Goal: Information Seeking & Learning: Learn about a topic

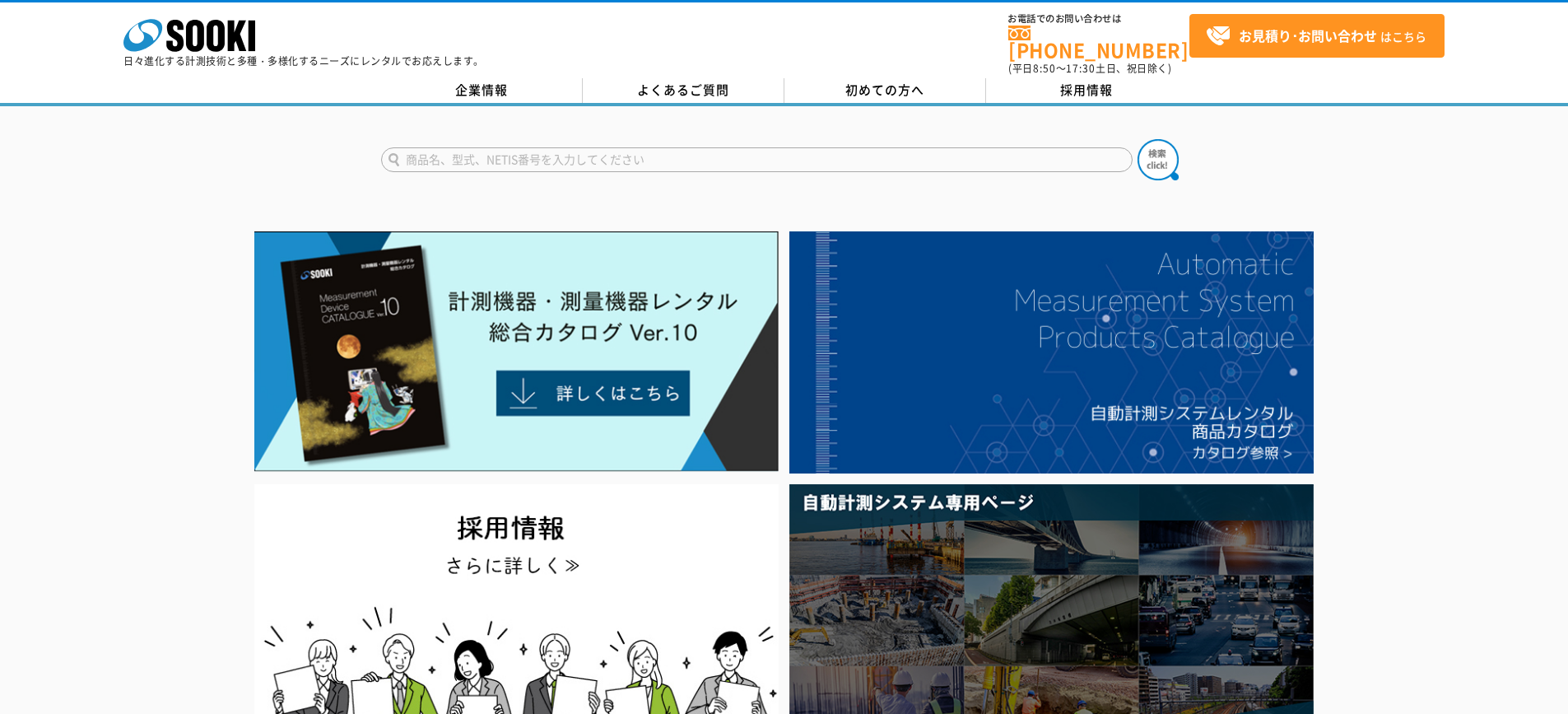
click at [425, 159] on input "text" at bounding box center [757, 159] width 752 height 24
click at [1138, 139] on button at bounding box center [1158, 159] width 41 height 41
click at [408, 148] on input "角レベル" at bounding box center [757, 159] width 752 height 24
click at [1138, 139] on button at bounding box center [1158, 159] width 41 height 41
drag, startPoint x: 463, startPoint y: 152, endPoint x: 311, endPoint y: 154, distance: 152.0
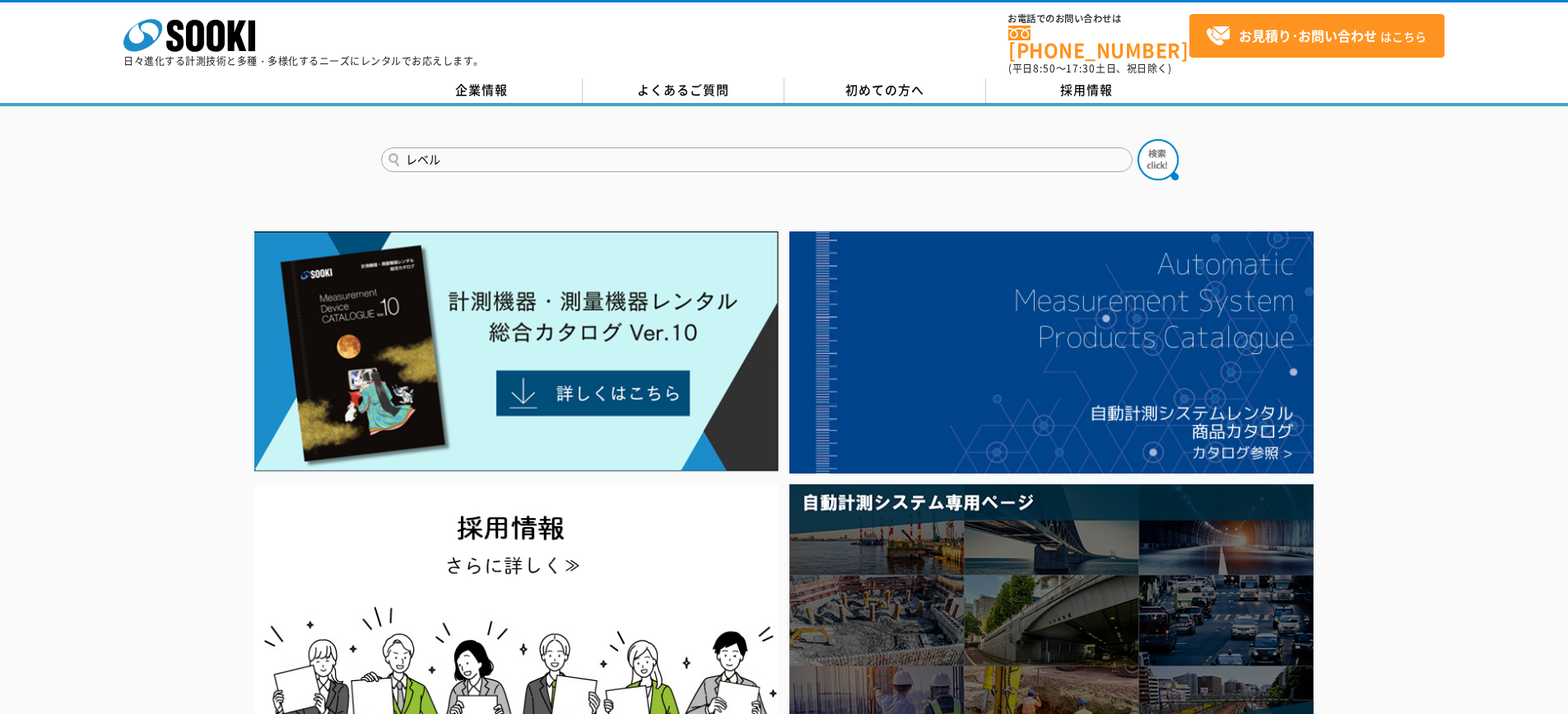
click at [311, 154] on div "レベル" at bounding box center [784, 146] width 1568 height 79
type input "水"
click at [1138, 139] on button at bounding box center [1158, 159] width 41 height 41
click at [559, 149] on input "水準器" at bounding box center [757, 159] width 752 height 24
click at [1138, 139] on button at bounding box center [1158, 159] width 41 height 41
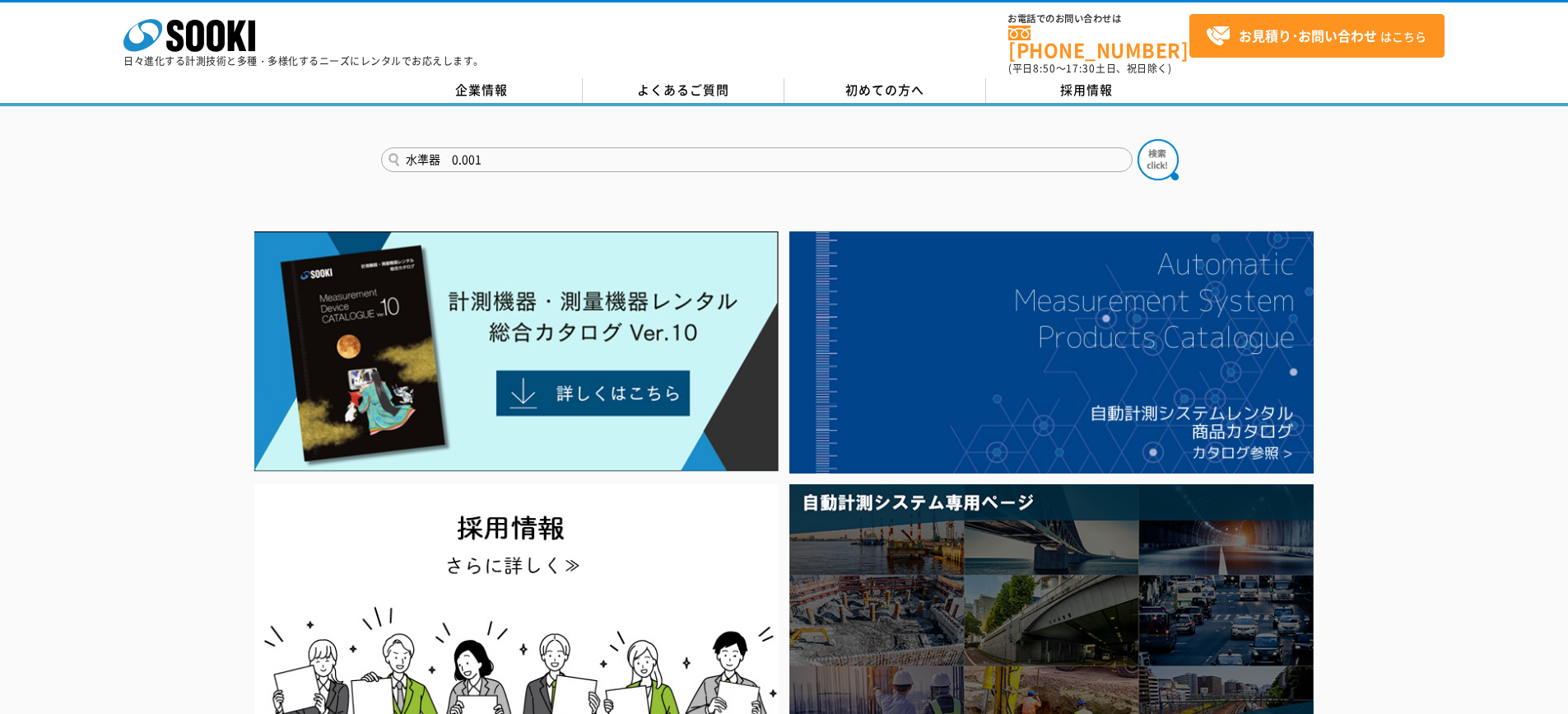
drag, startPoint x: 443, startPoint y: 149, endPoint x: 538, endPoint y: 154, distance: 95.1
click at [538, 154] on input "水準器　0.001" at bounding box center [757, 159] width 752 height 24
click at [1138, 139] on button at bounding box center [1158, 159] width 41 height 41
drag, startPoint x: 484, startPoint y: 148, endPoint x: 320, endPoint y: 149, distance: 164.0
click at [320, 149] on div "水準器" at bounding box center [784, 146] width 1568 height 79
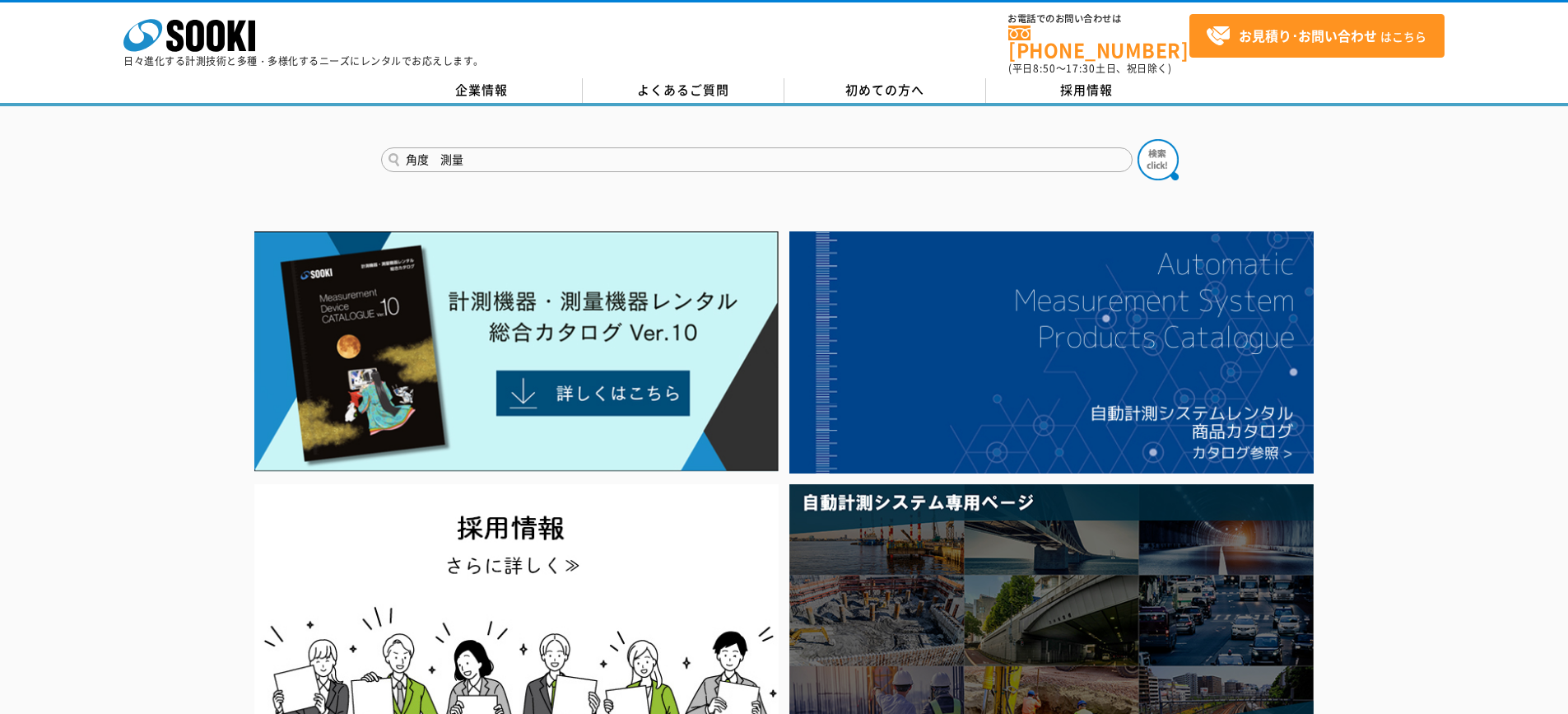
type input "角度　測量"
click at [1138, 139] on button at bounding box center [1158, 159] width 41 height 41
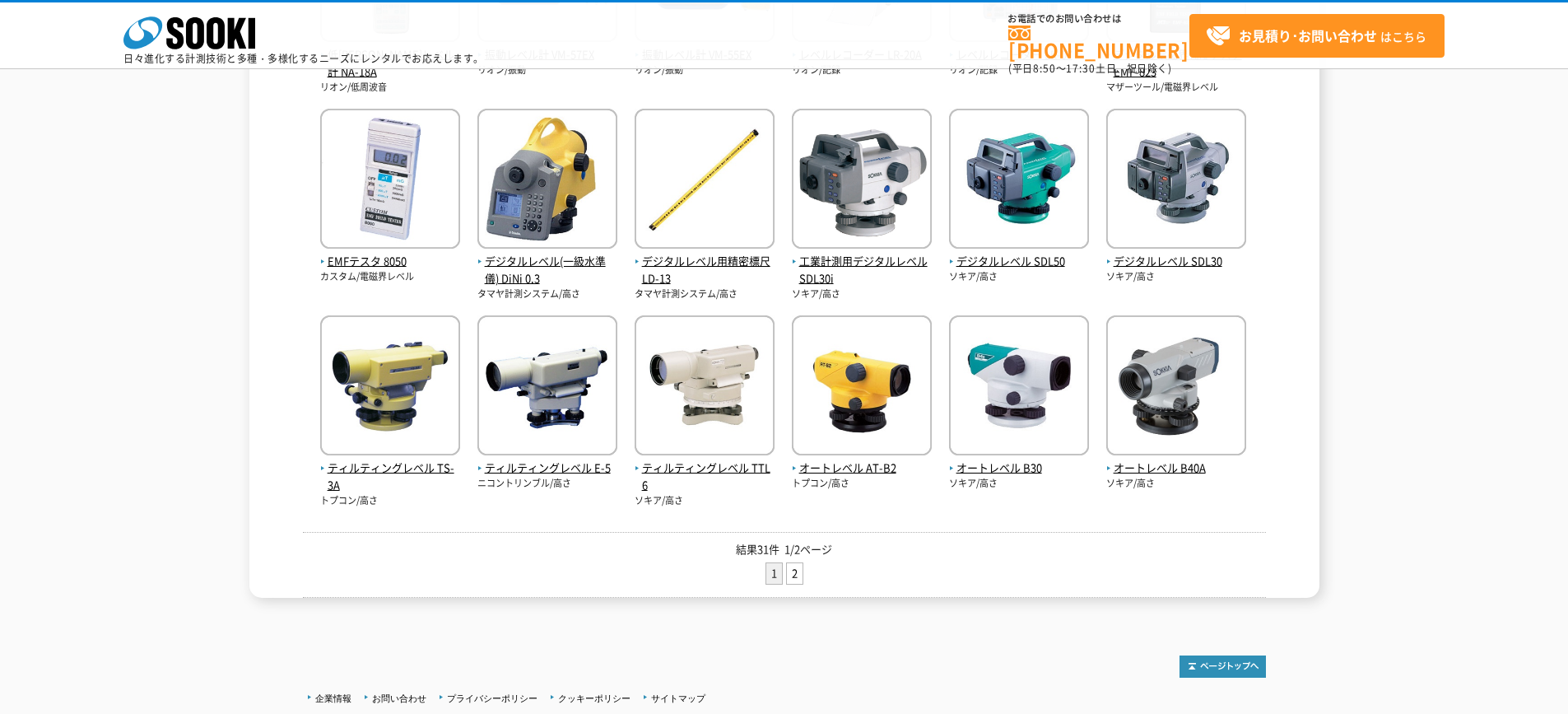
scroll to position [626, 0]
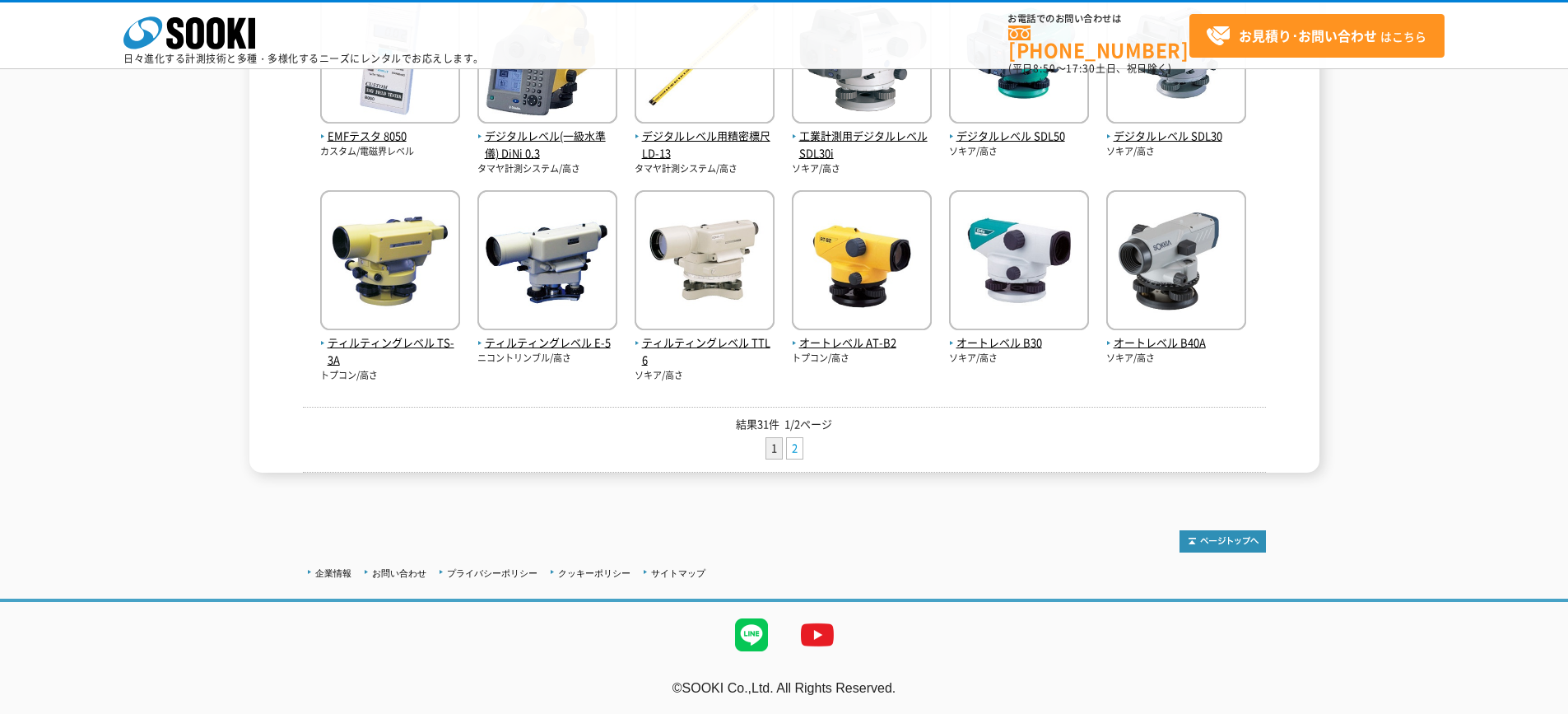
click at [794, 445] on link "2" at bounding box center [795, 448] width 16 height 21
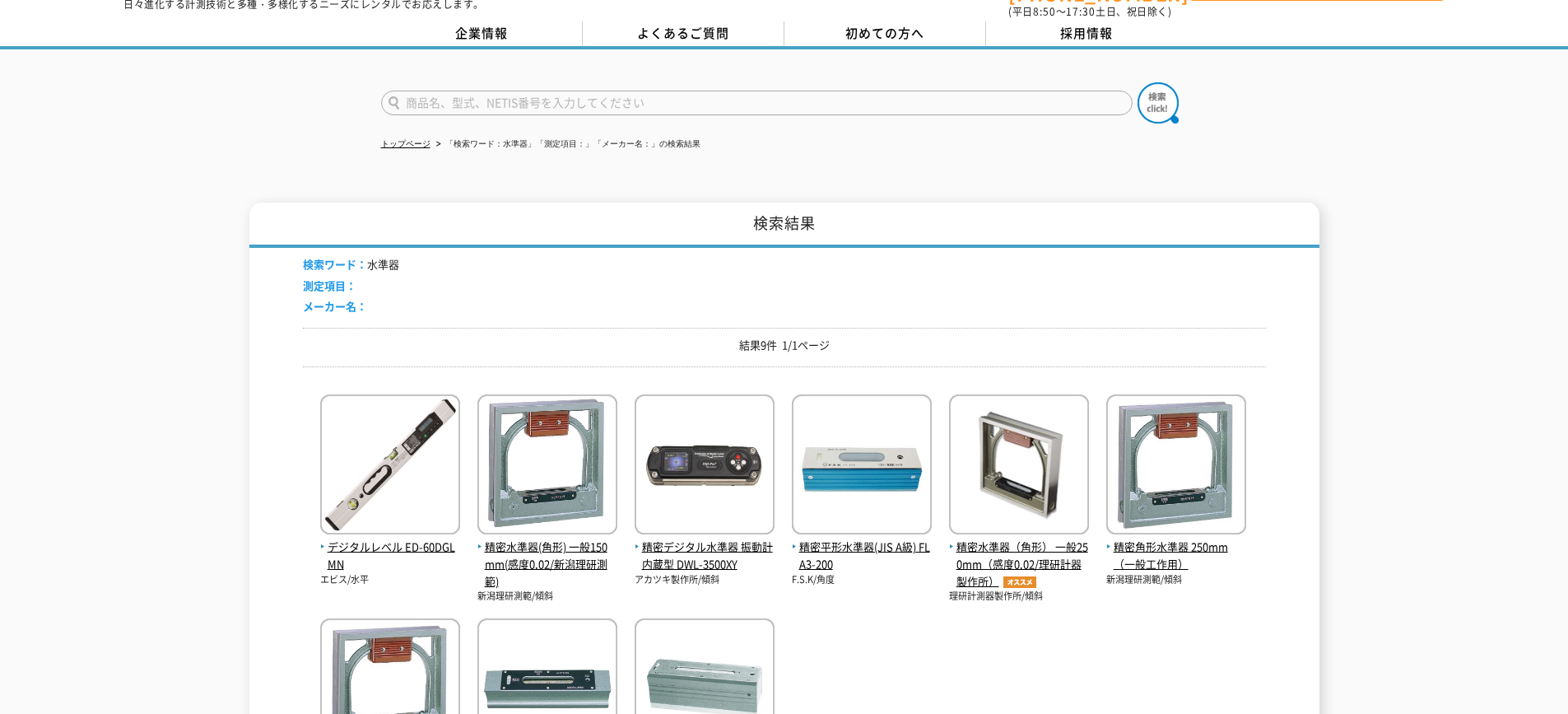
scroll to position [55, 0]
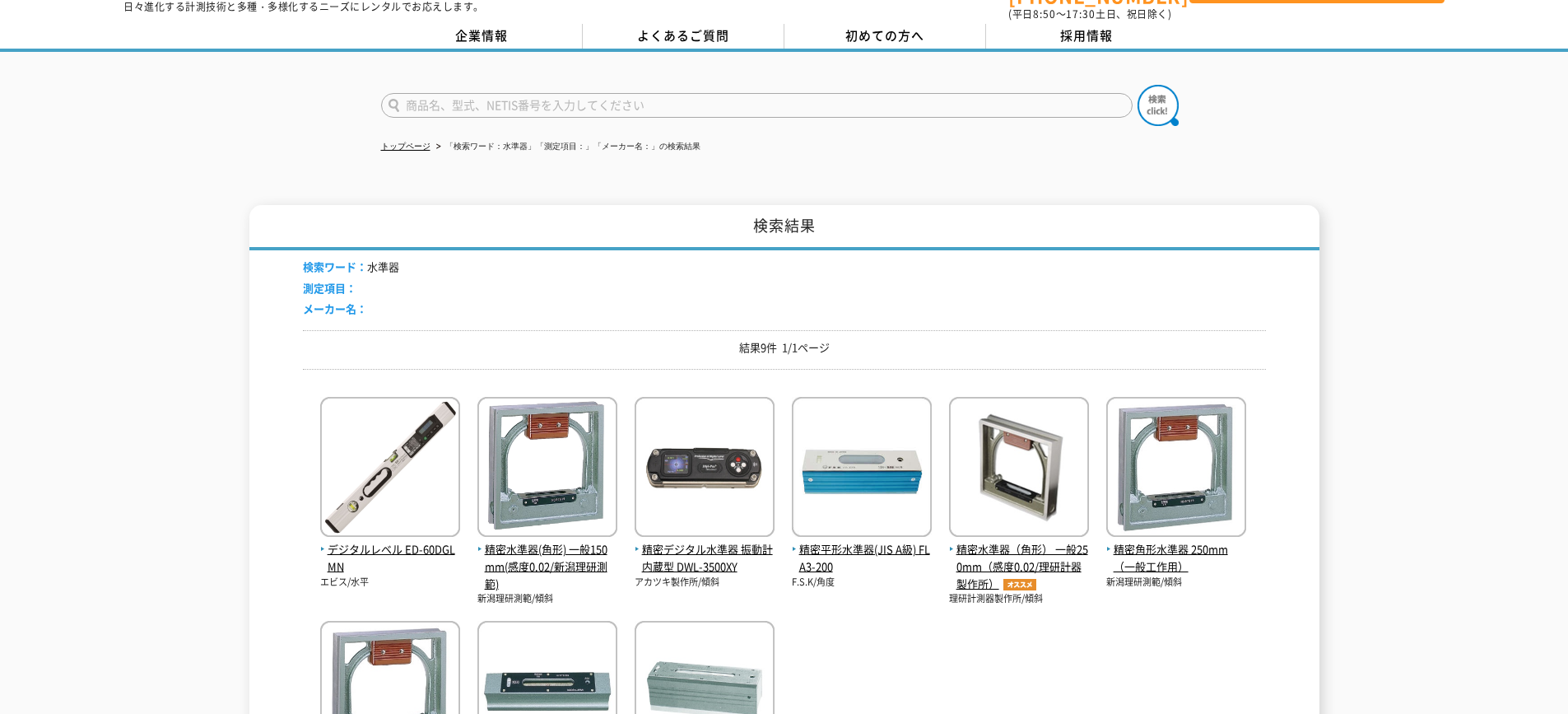
click at [463, 72] on div at bounding box center [784, 91] width 1568 height 79
click at [458, 100] on input "text" at bounding box center [757, 105] width 752 height 24
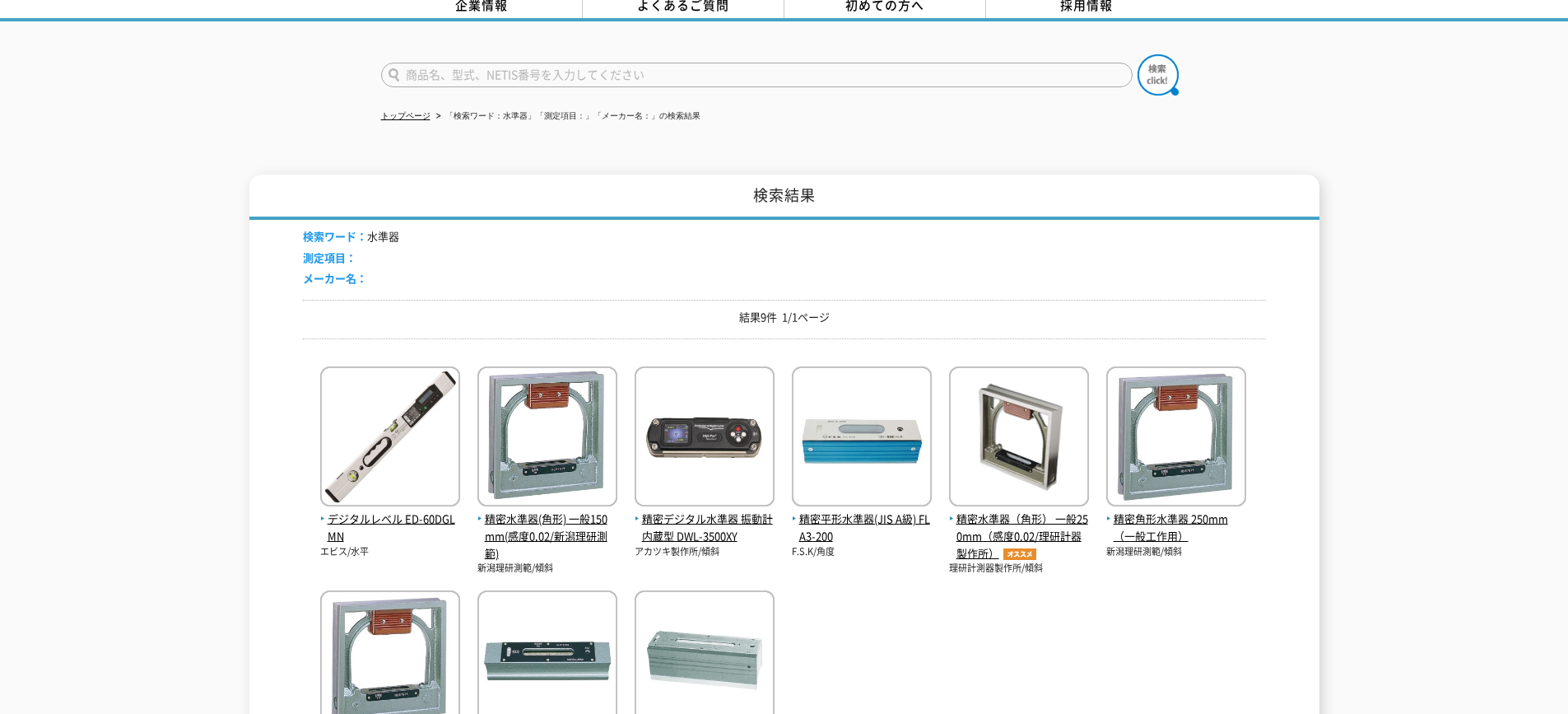
scroll to position [164, 0]
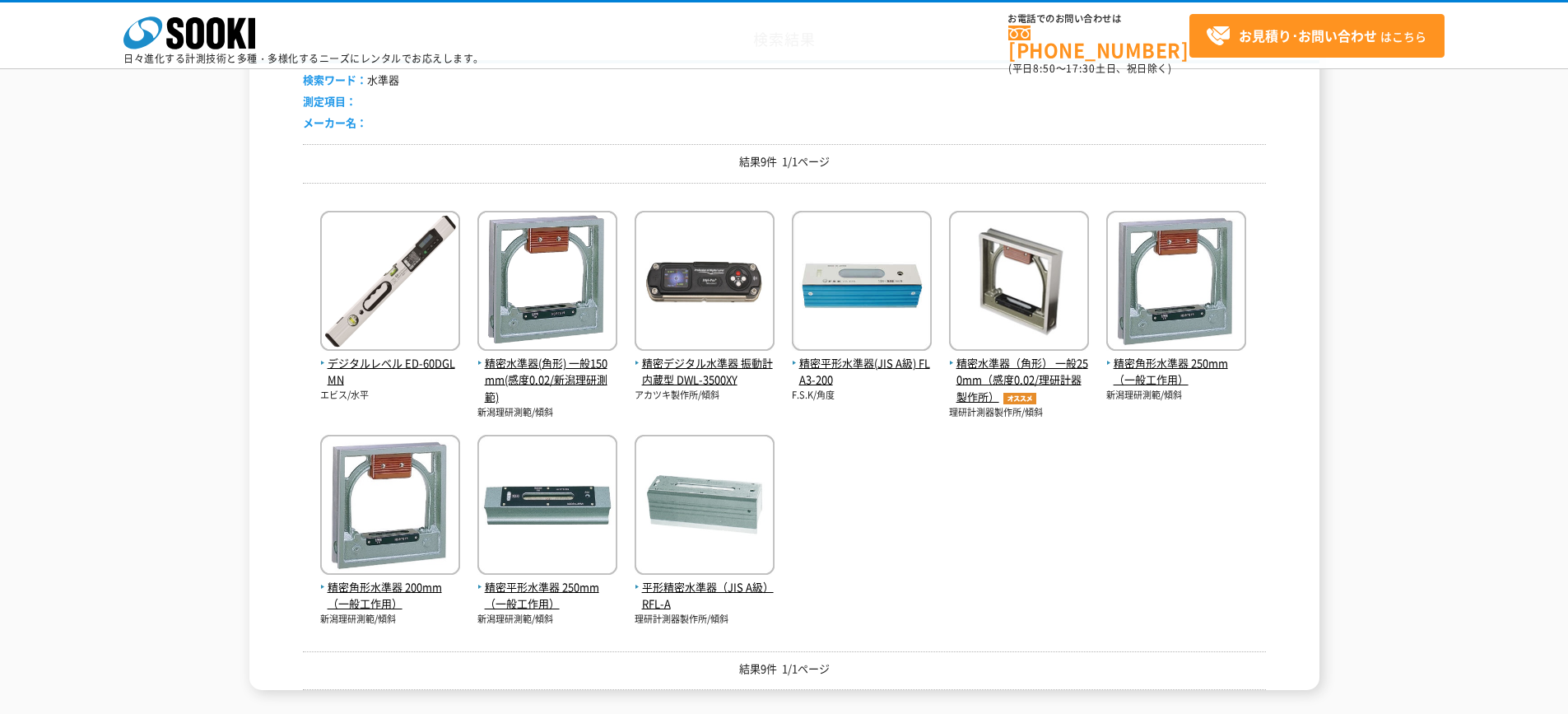
click at [1321, 258] on div "検索結果 検索ワード： 水準器 測定項目： メーカー名： 結果9件 1/1ページ デジタルレベル ED-60DGLMN エビス/水平" at bounding box center [784, 354] width 1568 height 672
click at [1247, 274] on div "デジタルレベル ED-60DGLMN エビス/水平 精密水準器(角形) 一般150mm(感度0.02/新潟理研測範) 新潟理研測範/傾斜" at bounding box center [784, 411] width 963 height 430
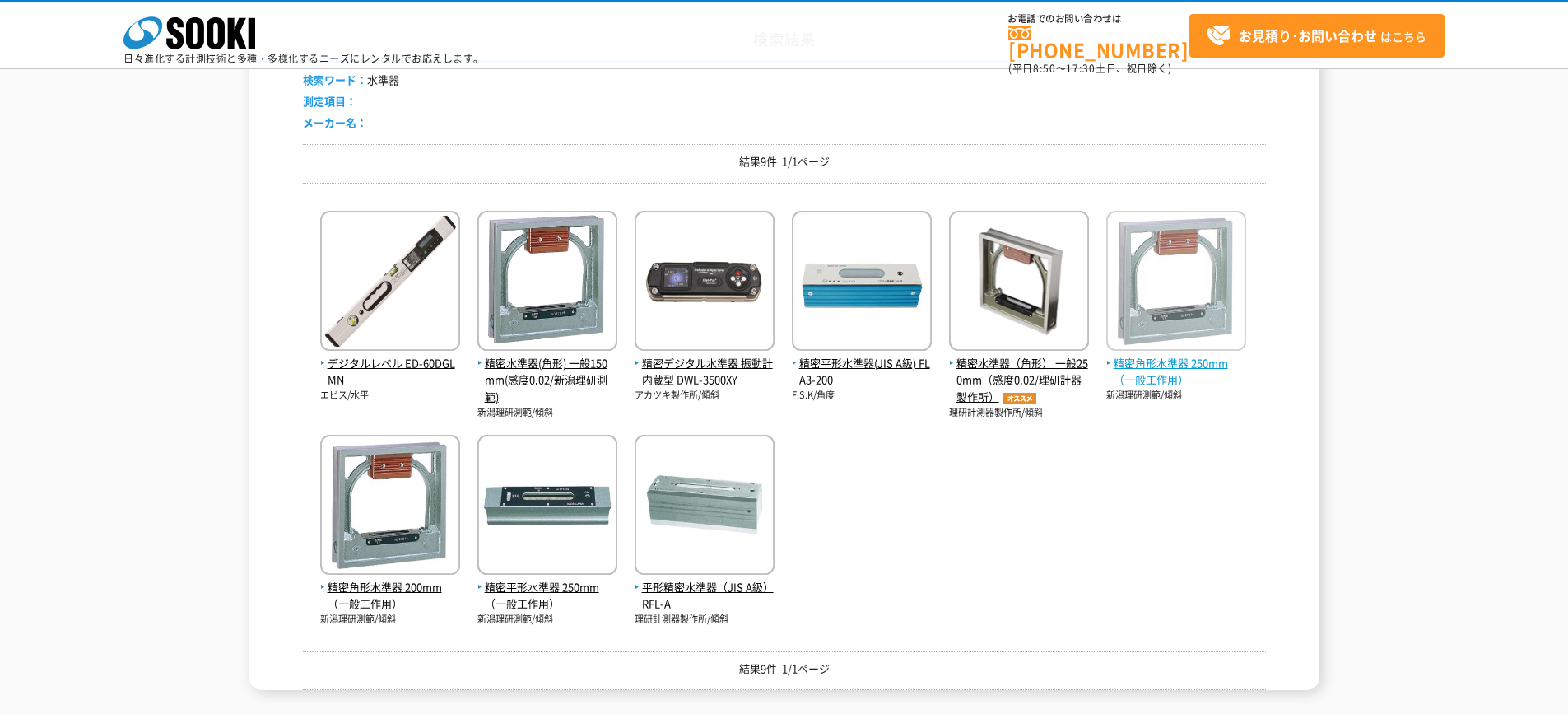
click at [1232, 269] on img at bounding box center [1176, 283] width 140 height 144
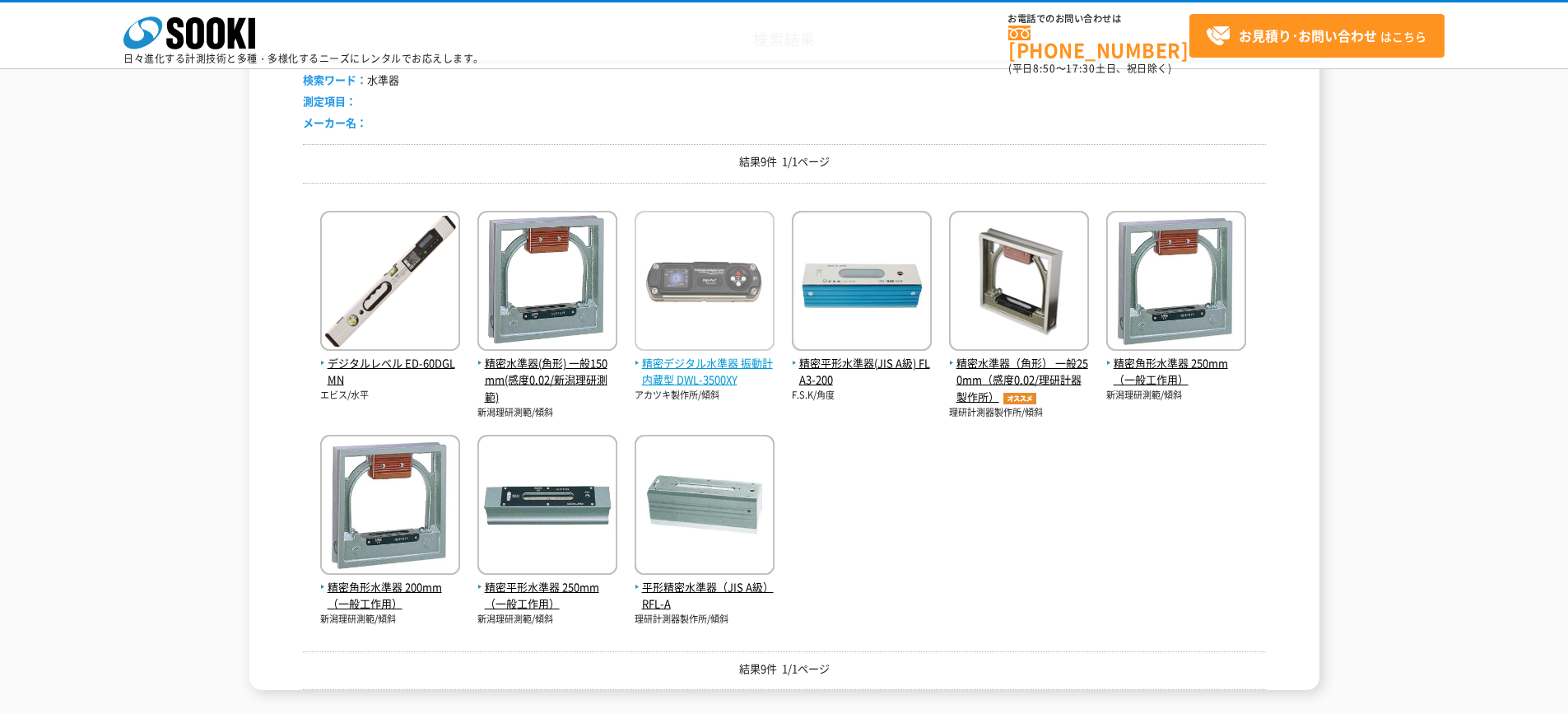
click at [730, 296] on img at bounding box center [704, 283] width 140 height 144
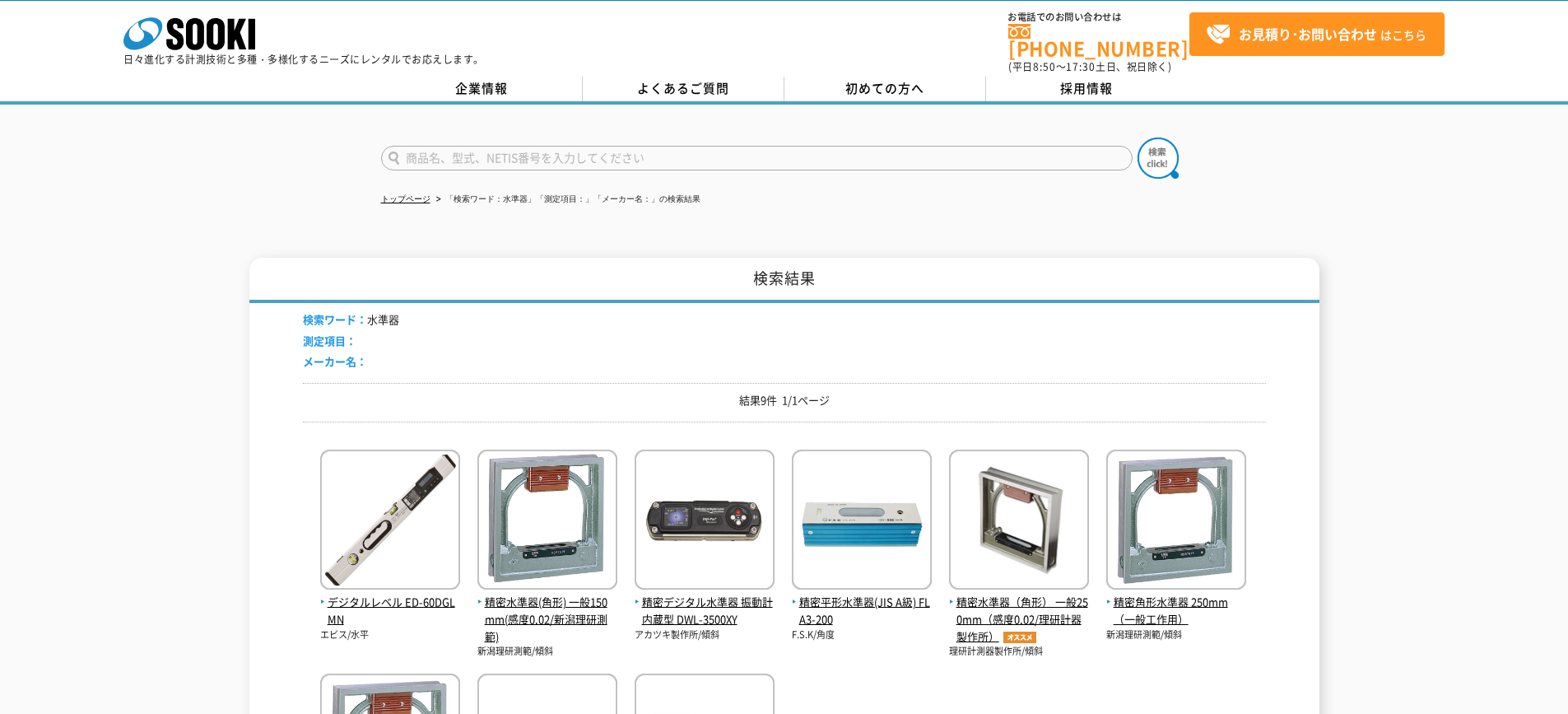
scroll to position [0, 0]
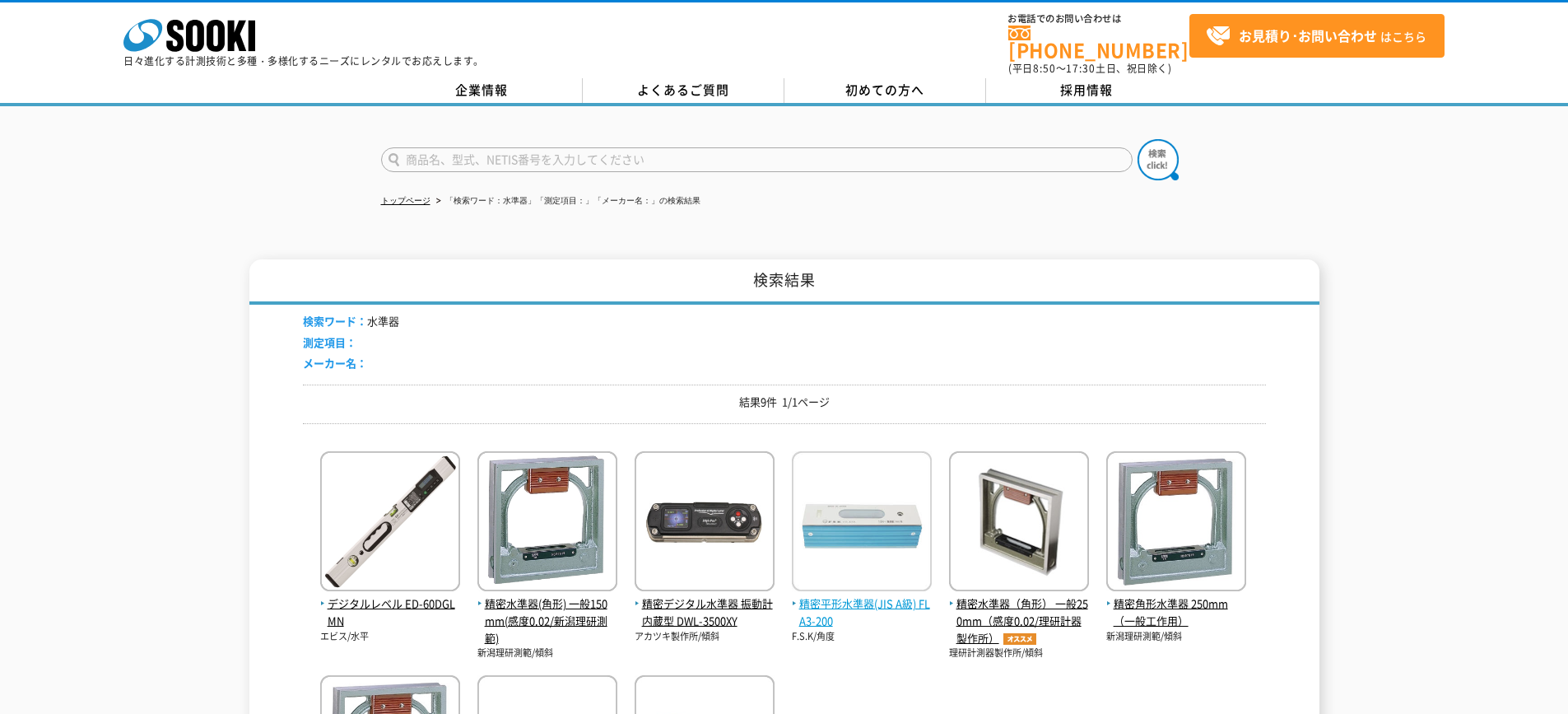
click at [834, 602] on span "精密平形水準器(JIS A級) FLA3-200" at bounding box center [861, 612] width 140 height 34
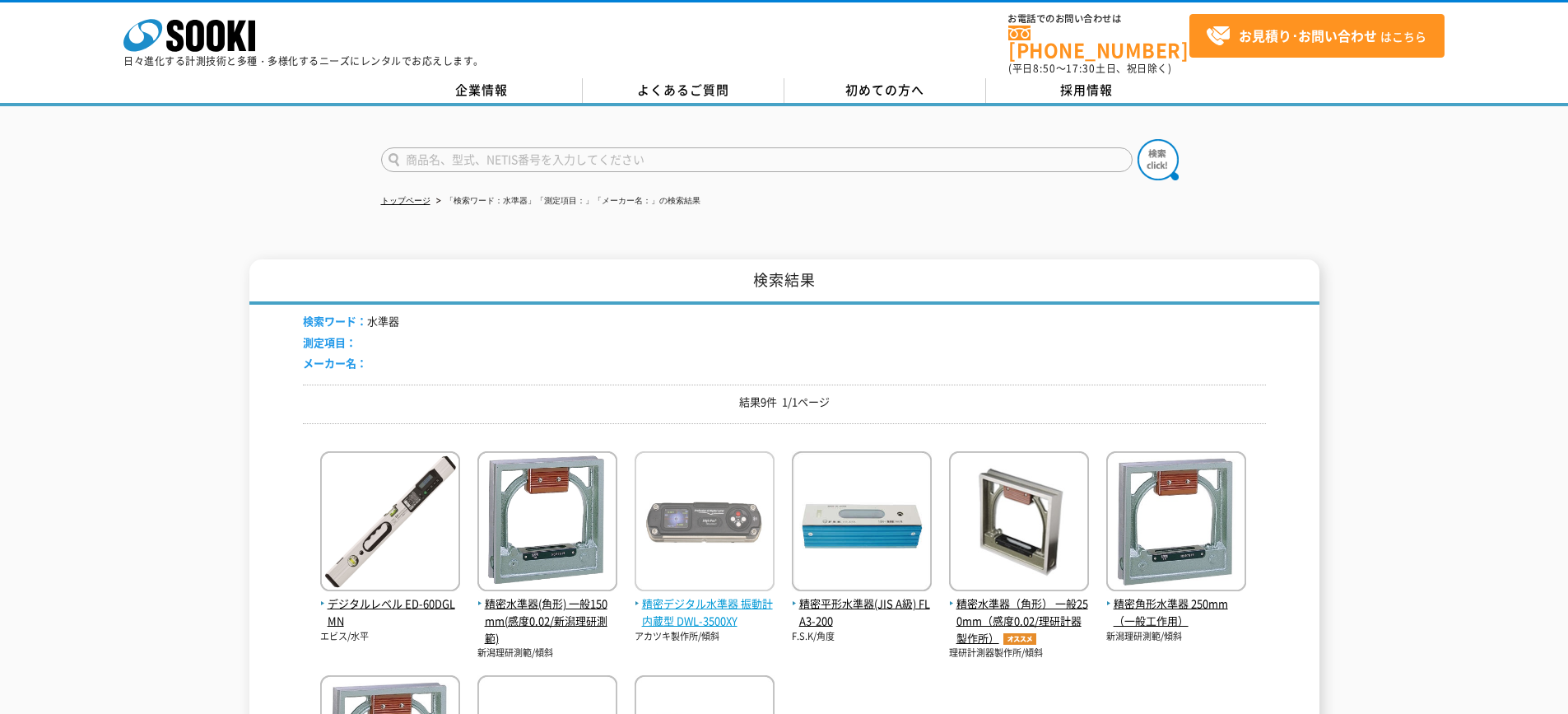
click at [726, 489] on img at bounding box center [704, 522] width 140 height 144
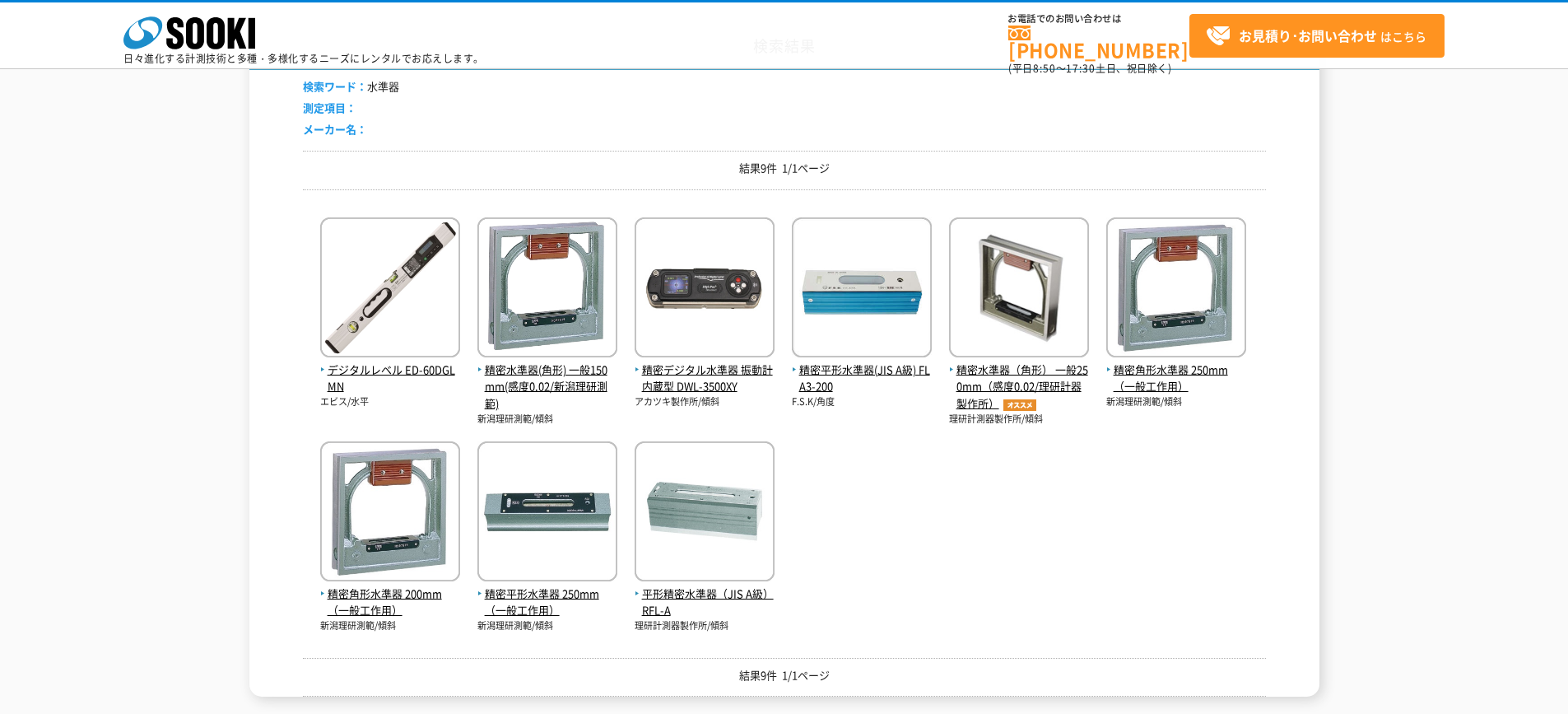
scroll to position [164, 0]
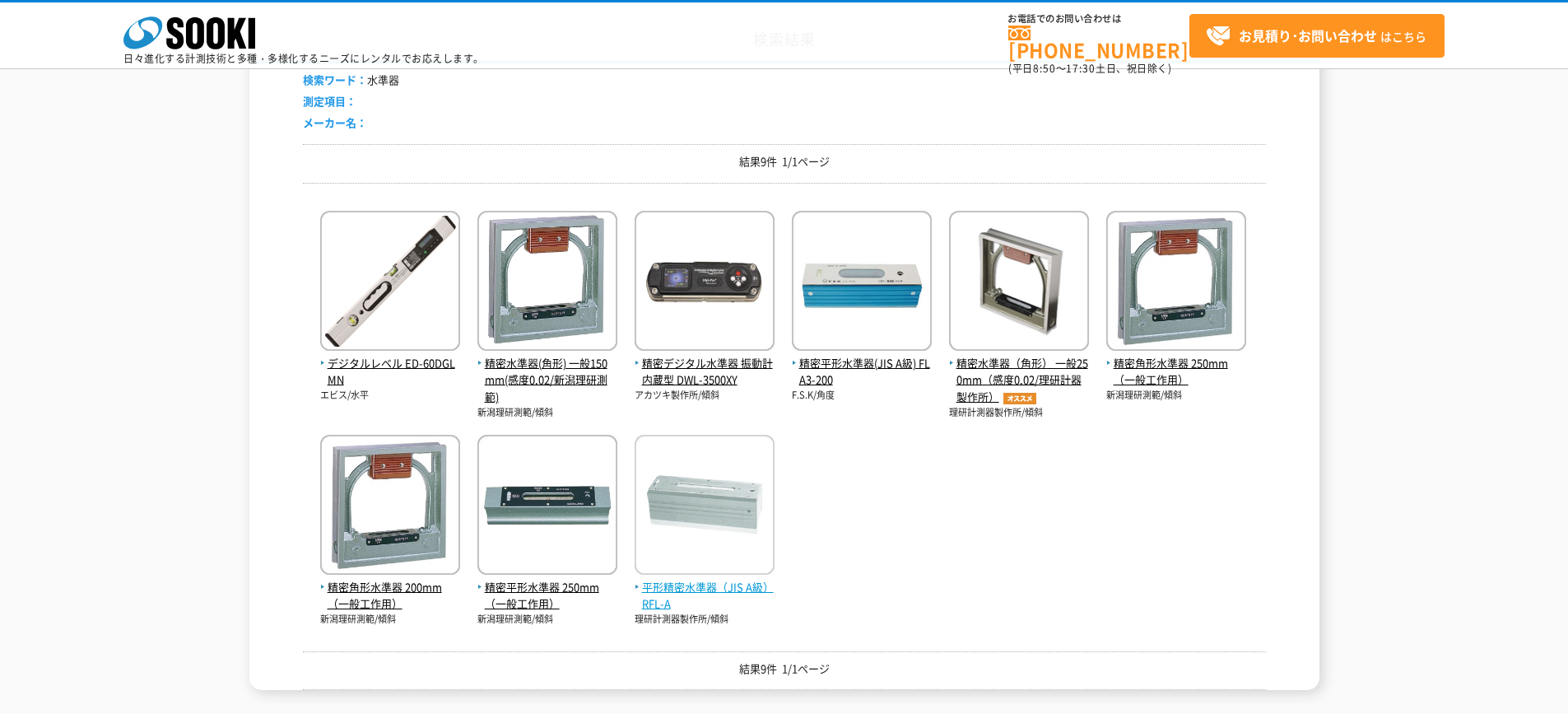
click at [703, 487] on img at bounding box center [704, 507] width 140 height 144
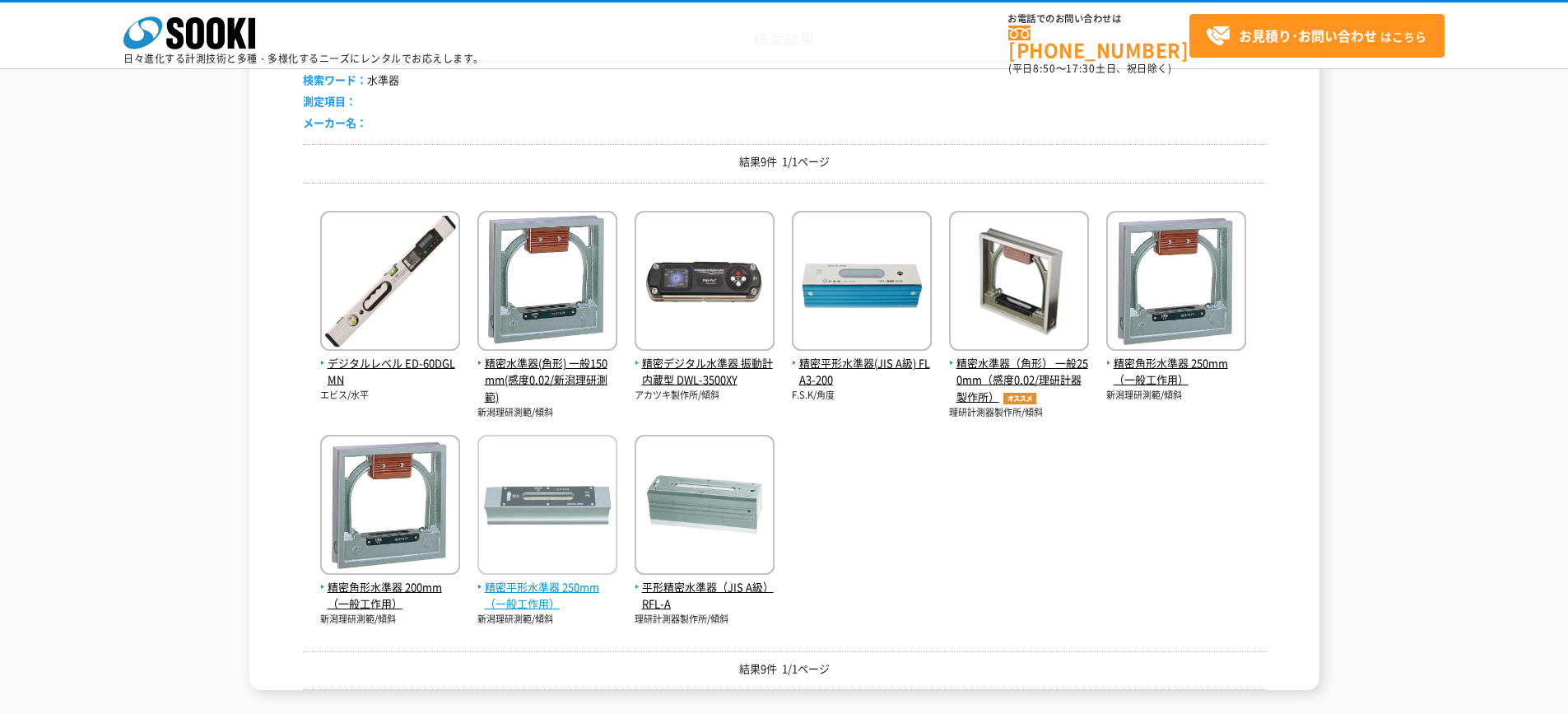
click at [557, 590] on span "精密平形水準器 250mm（一般工作用）" at bounding box center [546, 596] width 140 height 34
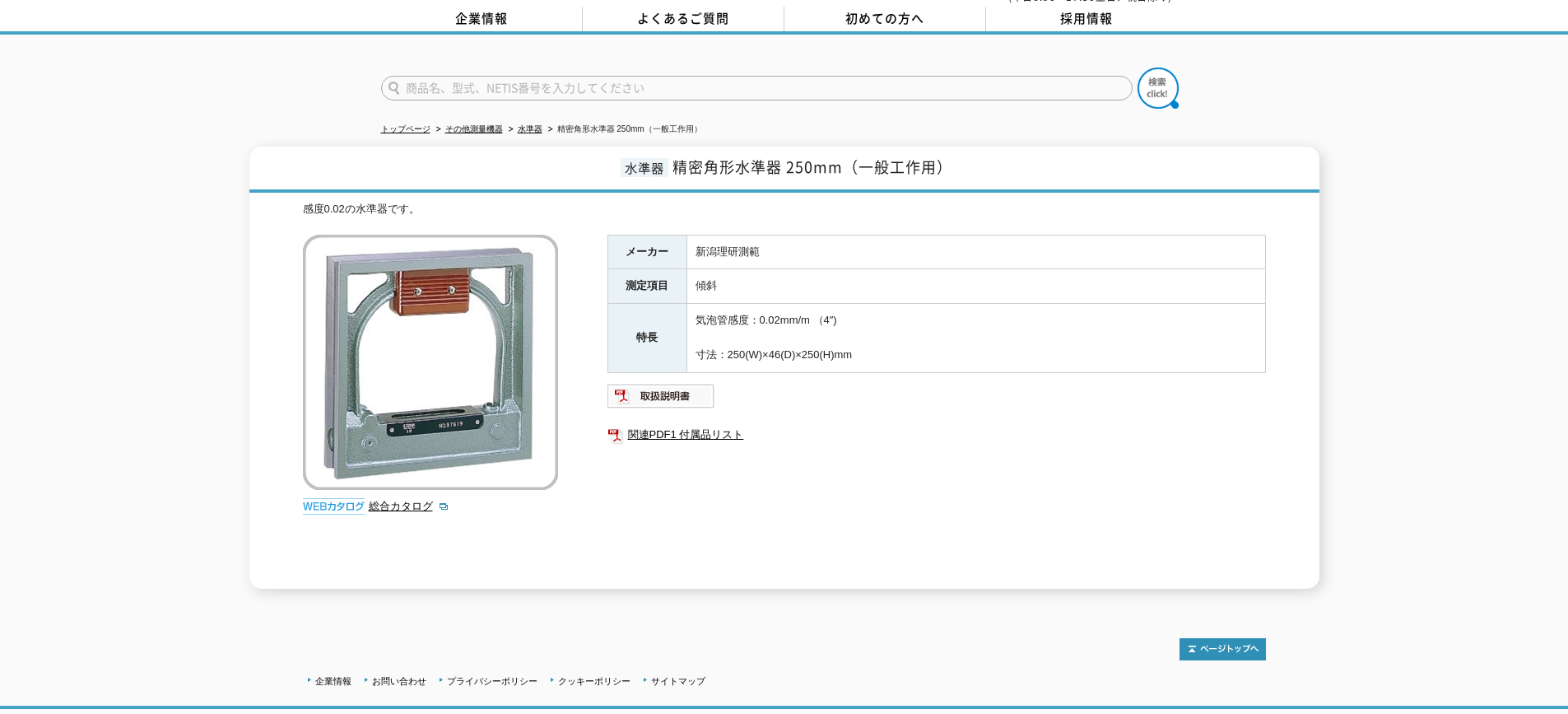
scroll to position [164, 0]
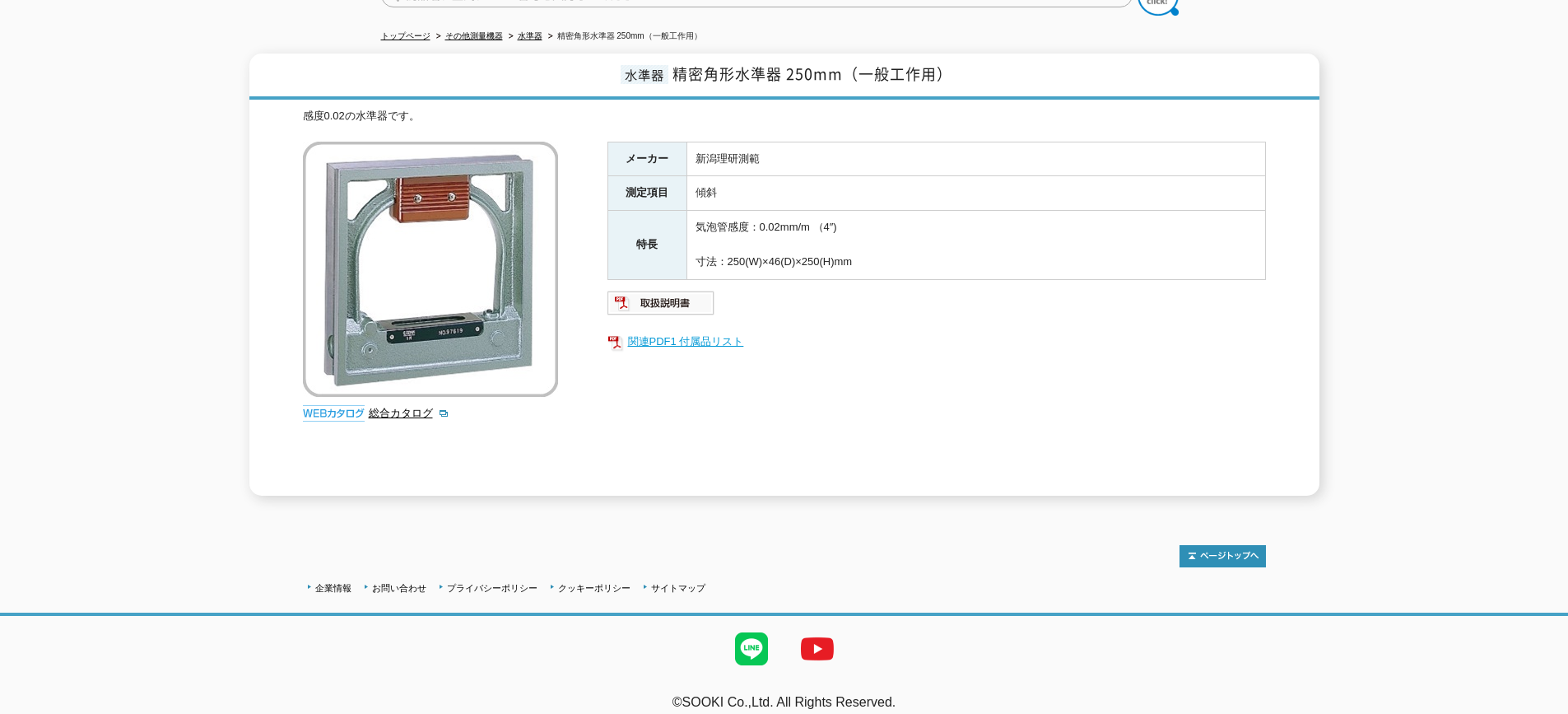
click at [675, 336] on link "関連PDF1 付属品リスト" at bounding box center [936, 341] width 659 height 22
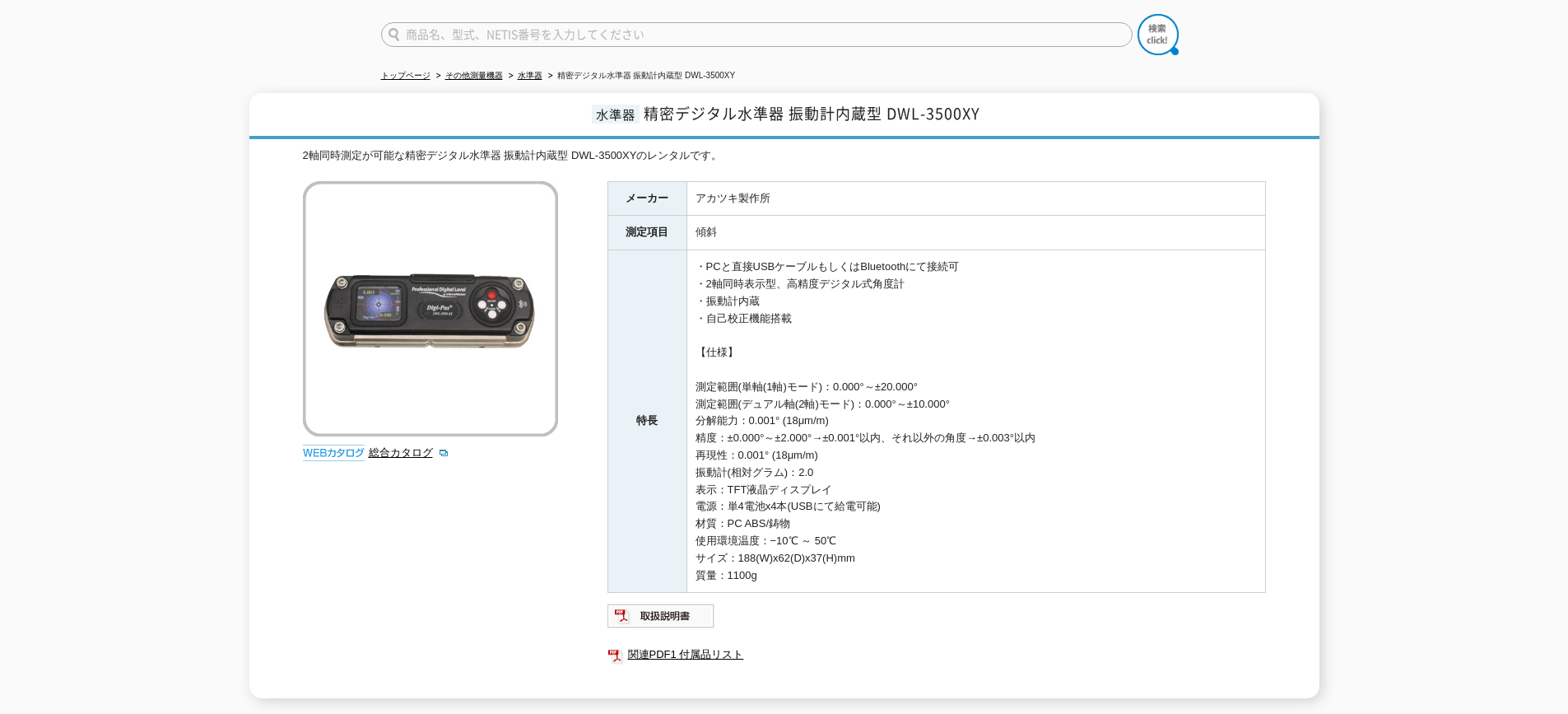
scroll to position [268, 0]
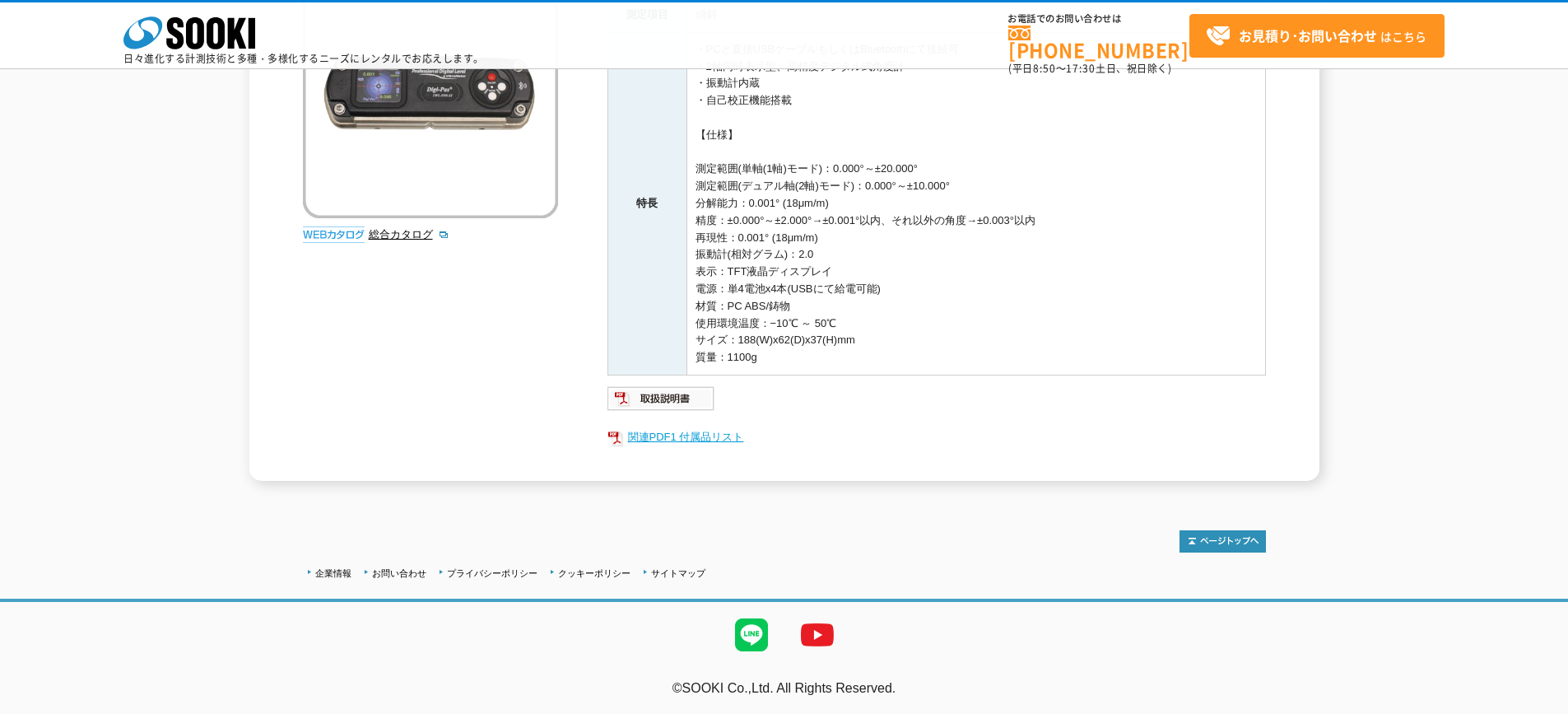
click at [670, 438] on link "関連PDF1 付属品リスト" at bounding box center [936, 437] width 659 height 22
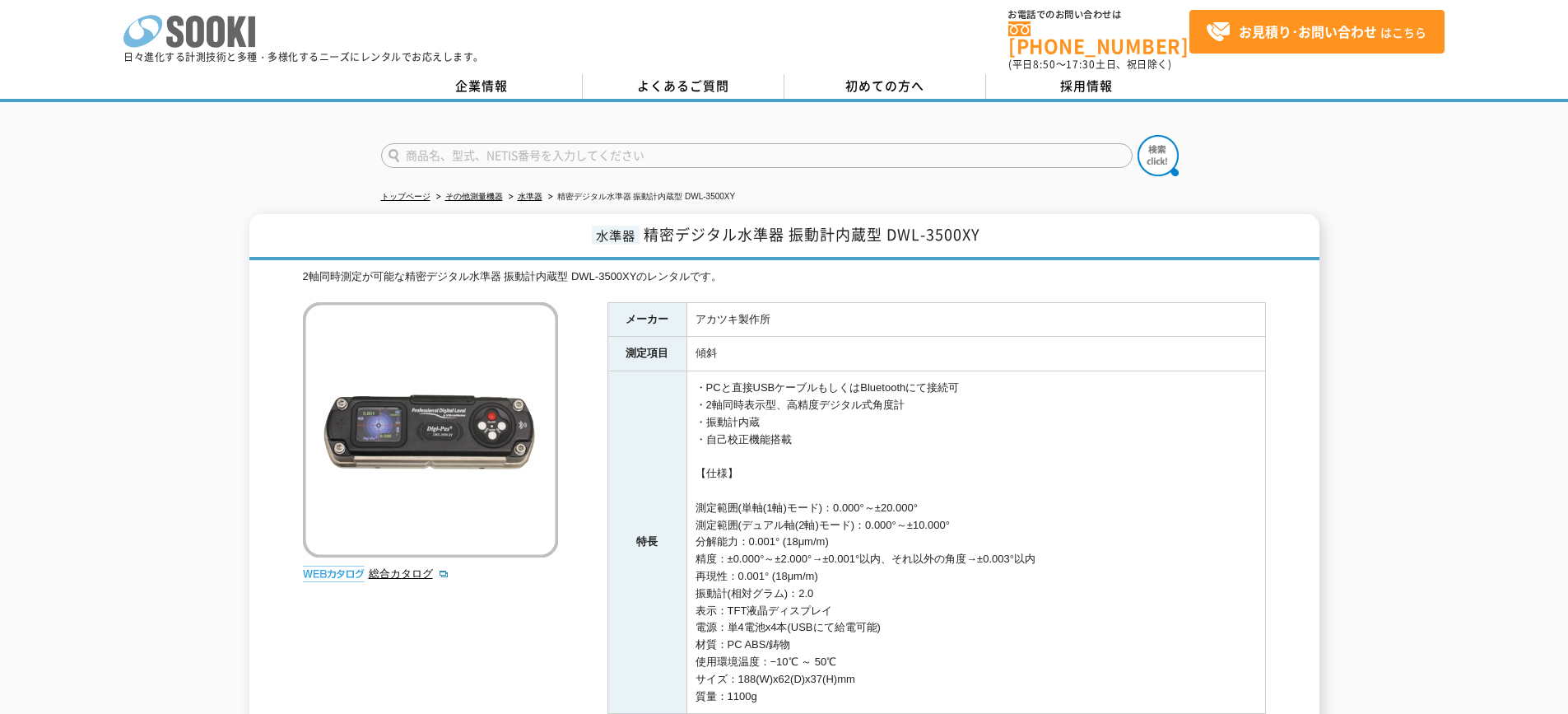
scroll to position [0, 0]
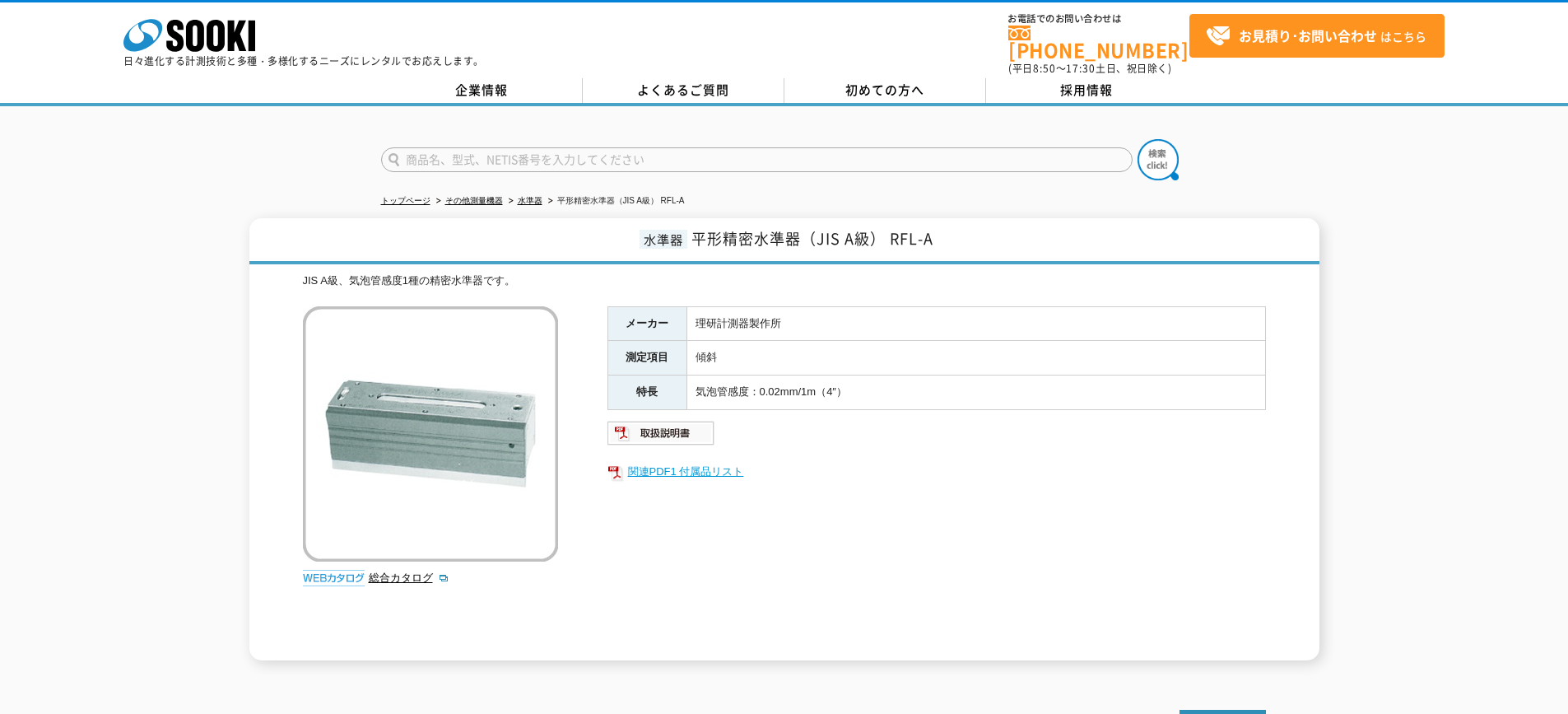
click at [679, 465] on link "関連PDF1 付属品リスト" at bounding box center [936, 471] width 659 height 22
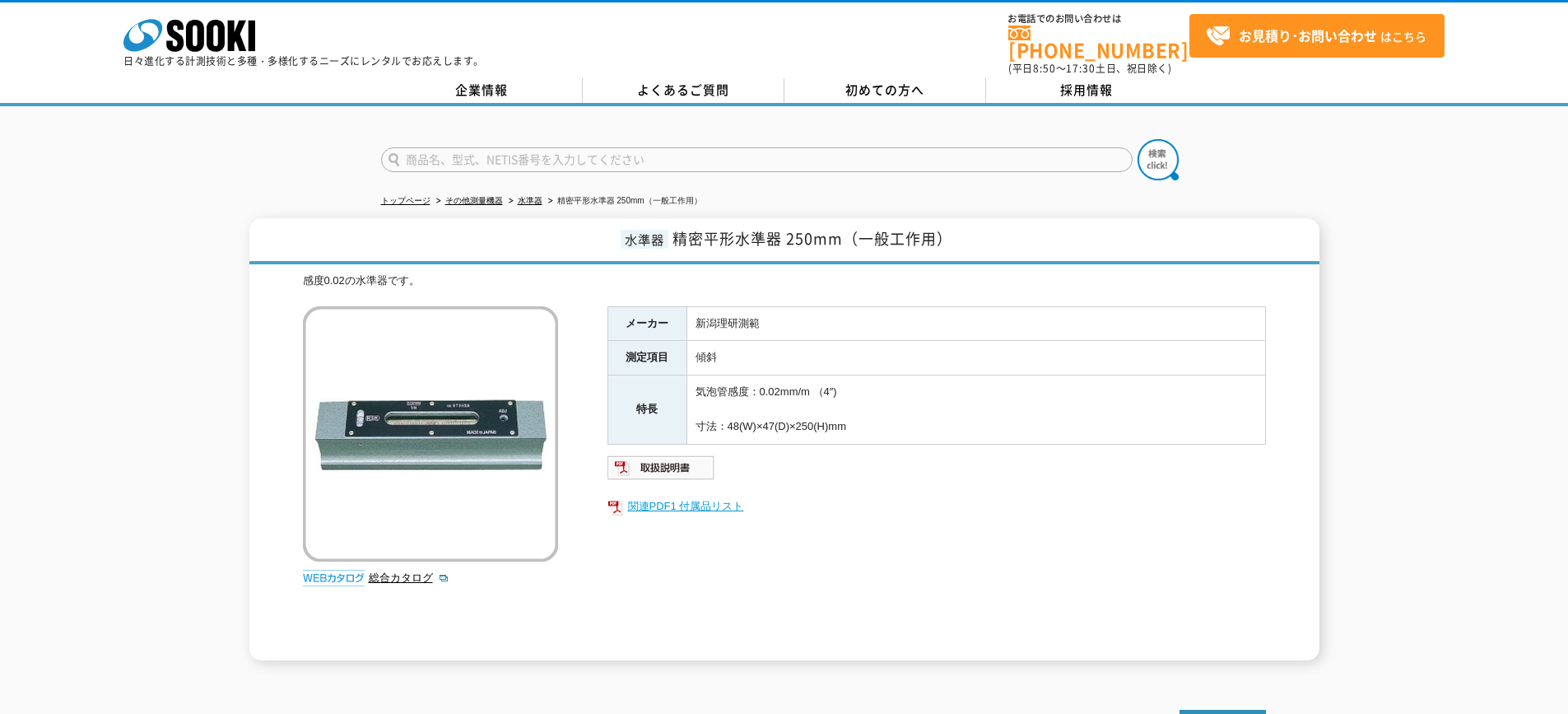
click at [675, 500] on link "関連PDF1 付属品リスト" at bounding box center [936, 507] width 659 height 22
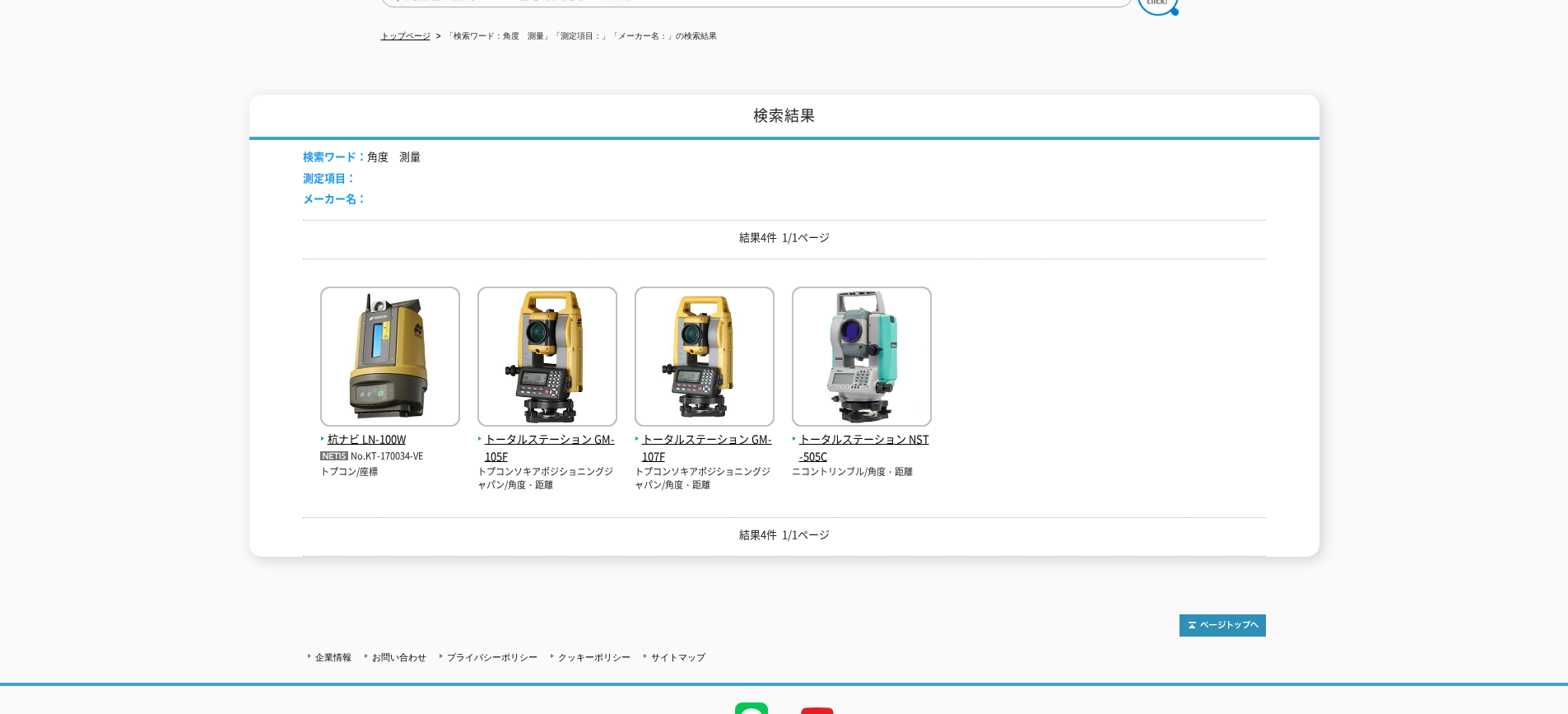
scroll to position [240, 0]
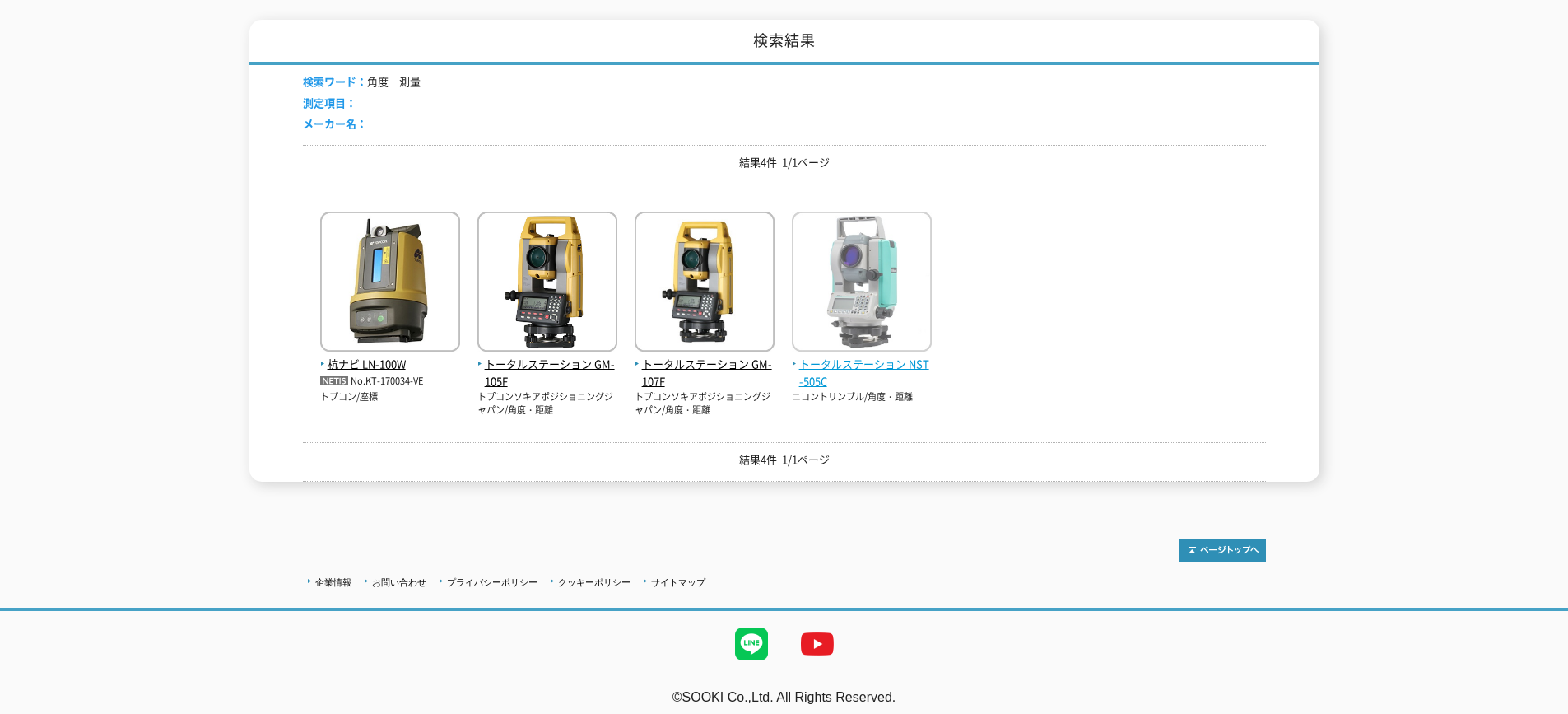
click at [860, 362] on span "トータルステーション NST-505C" at bounding box center [861, 373] width 140 height 34
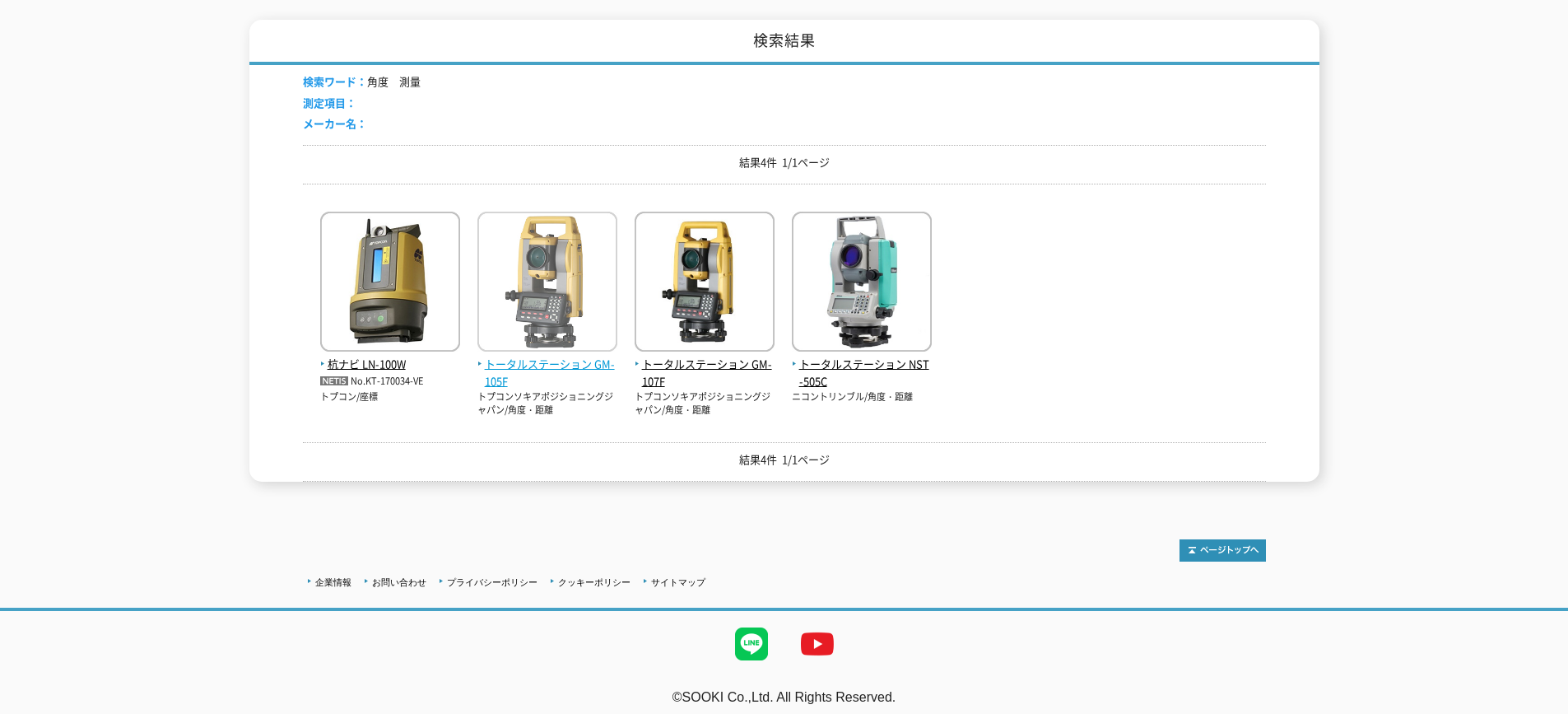
click at [524, 358] on span "トータルステーション GM-105F" at bounding box center [546, 373] width 140 height 34
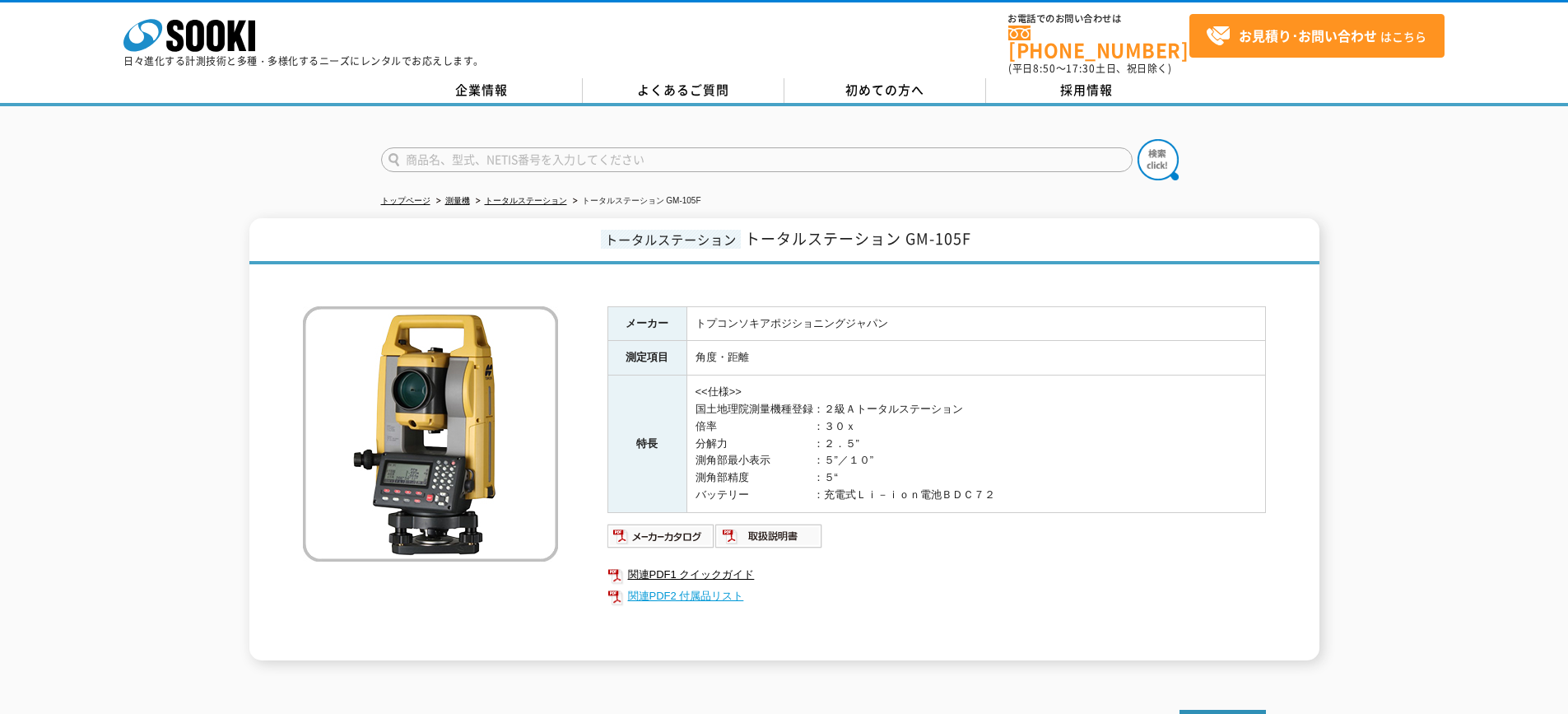
click at [703, 588] on link "関連PDF2 付属品リスト" at bounding box center [936, 597] width 659 height 22
click at [641, 529] on img at bounding box center [661, 536] width 108 height 26
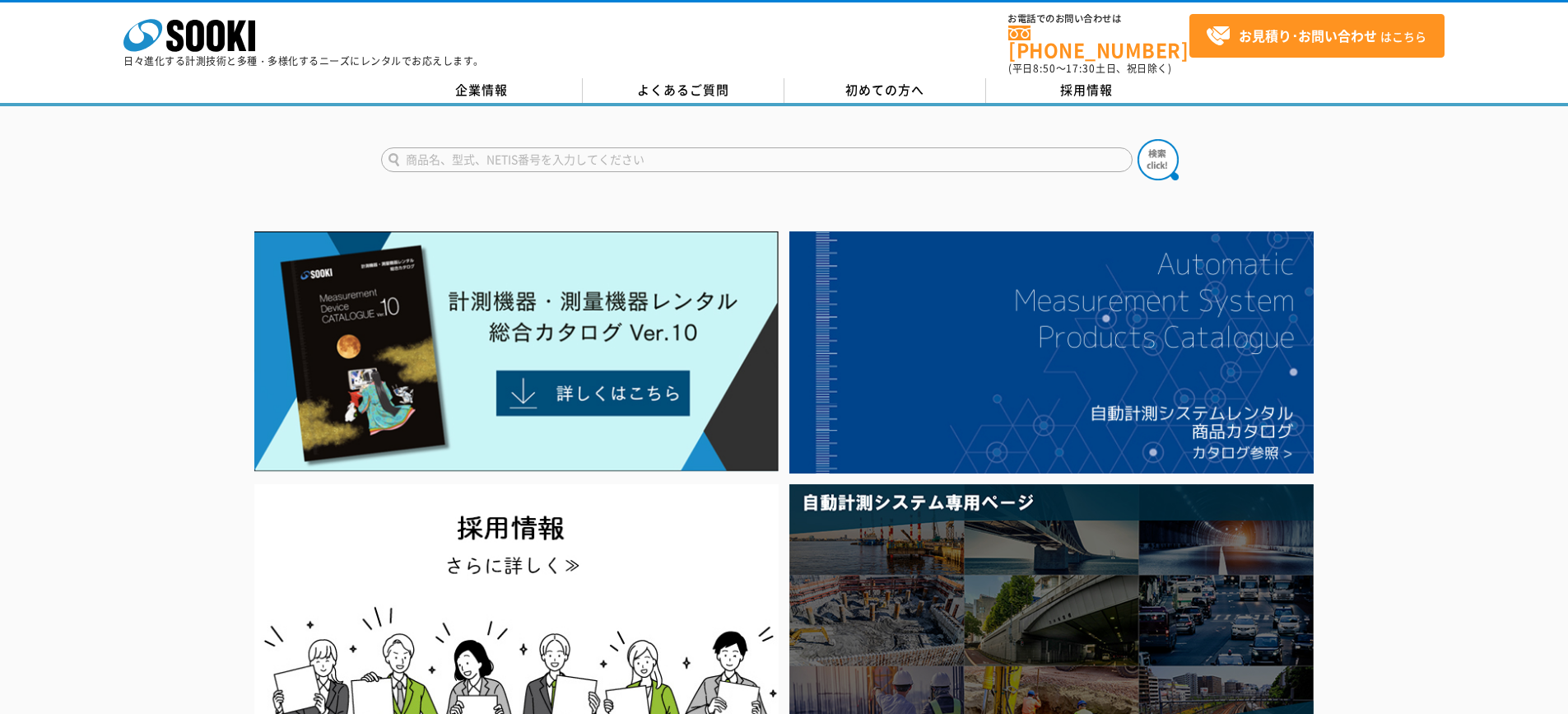
click at [494, 157] on input "text" at bounding box center [757, 159] width 752 height 24
click at [1138, 139] on button at bounding box center [1158, 159] width 41 height 41
click at [522, 148] on input "ピンポール" at bounding box center [757, 159] width 752 height 24
type input "ピ"
type input "商品名、型式、NETIS番号を入力してください"
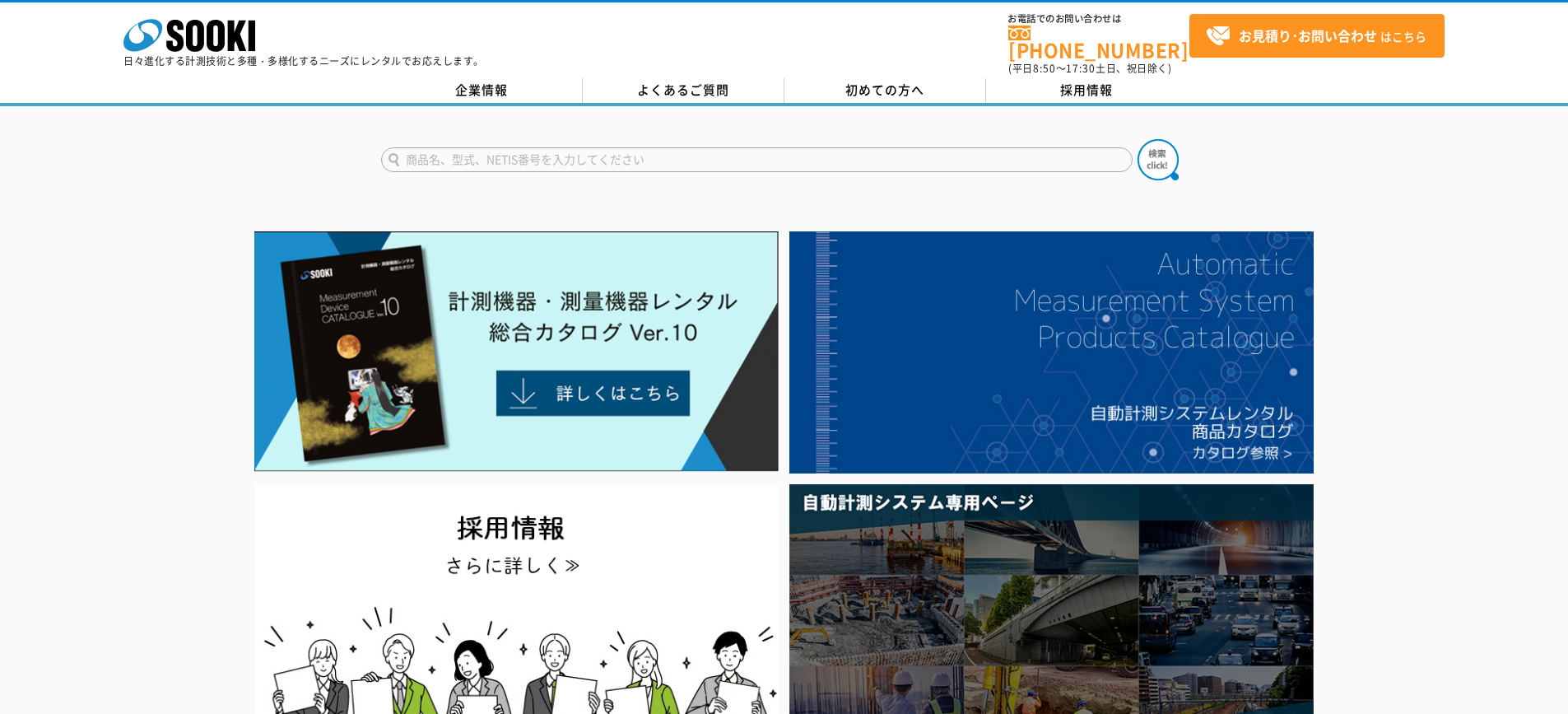
type input "商品名、型式、NETIS番号を入力してください"
click at [457, 143] on form "商品名、型式、NETIS番号を入力してください" at bounding box center [784, 161] width 806 height 46
click at [457, 150] on input "text" at bounding box center [757, 159] width 752 height 24
type input "す"
type input "ストレートエッジ"
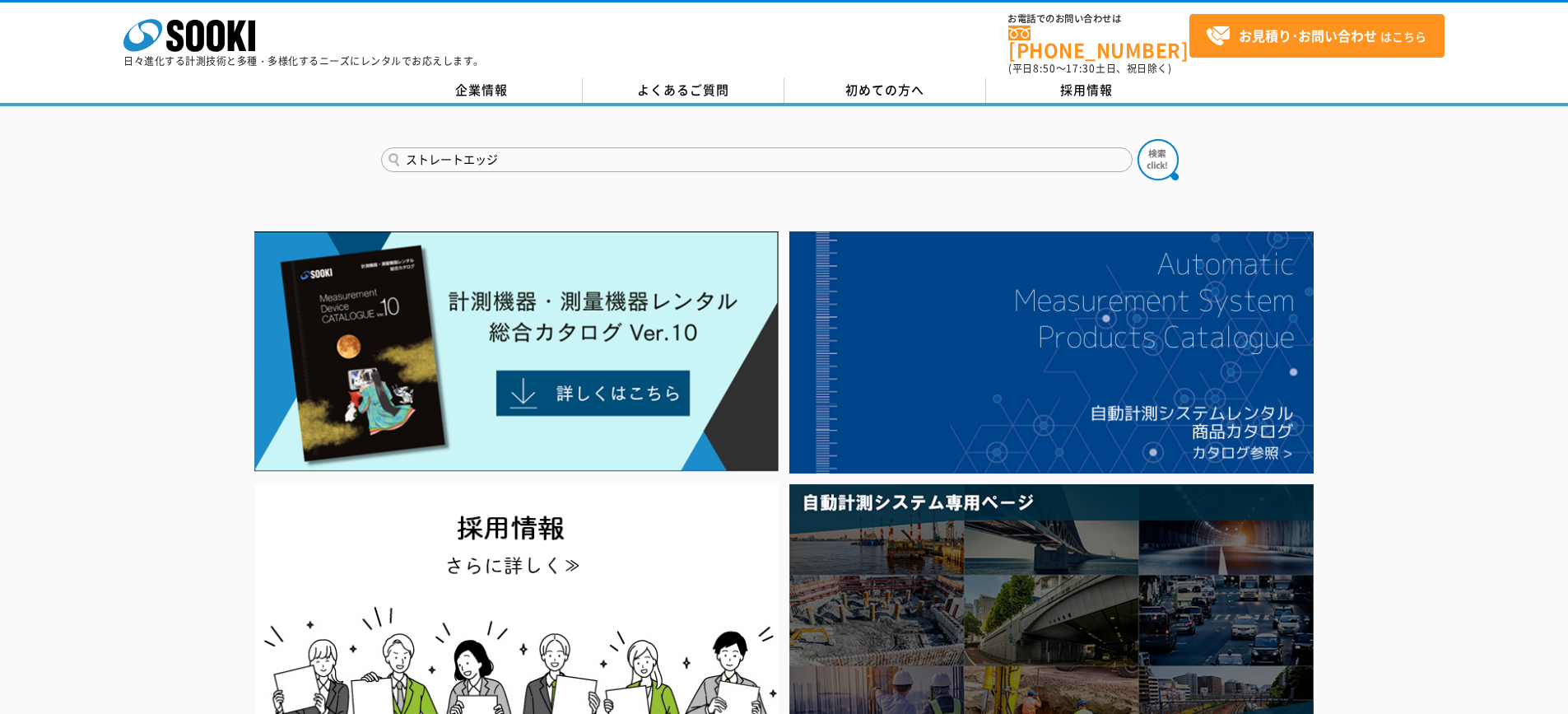
click at [1138, 139] on button at bounding box center [1158, 159] width 41 height 41
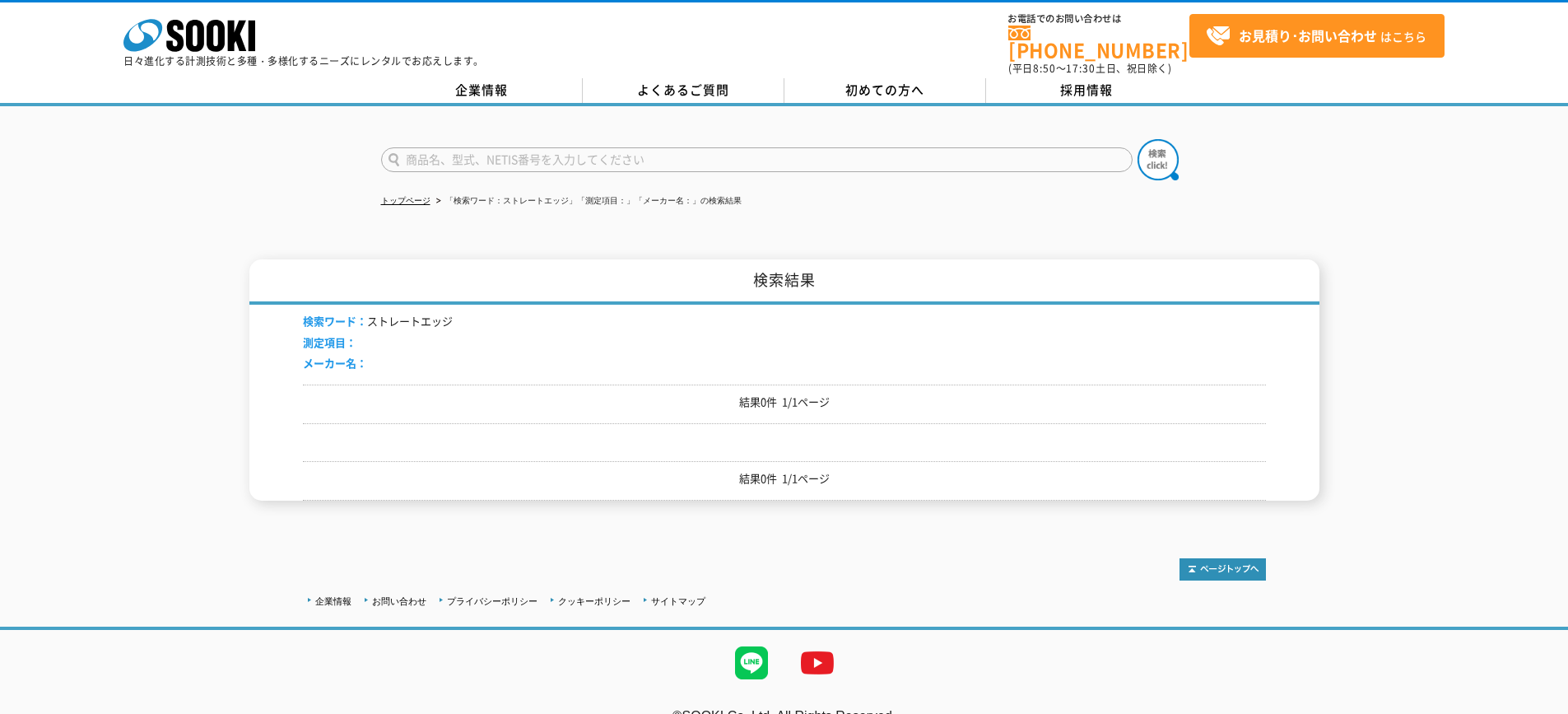
click at [443, 154] on input "text" at bounding box center [757, 159] width 752 height 24
type input "商品名、型式、NETIS番号を入力してください"
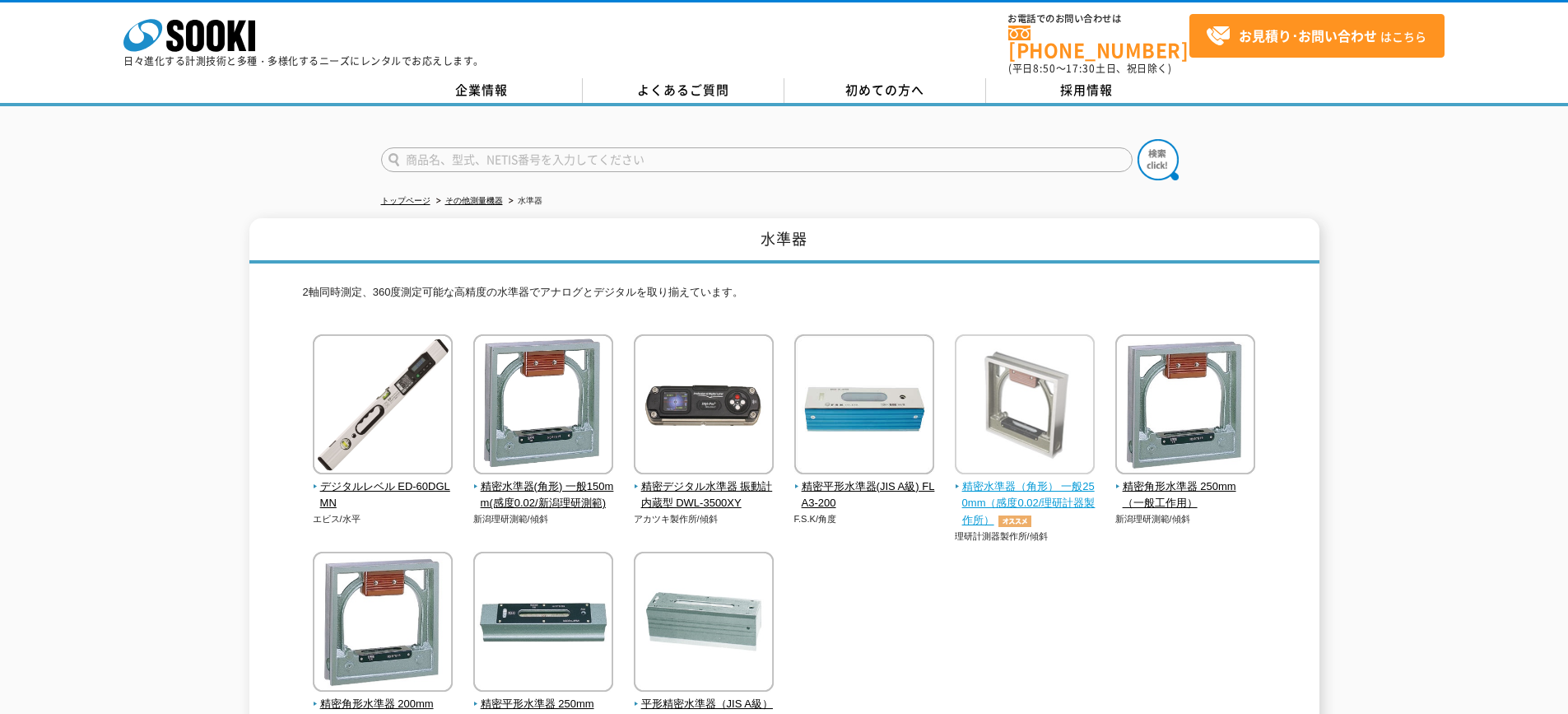
scroll to position [164, 0]
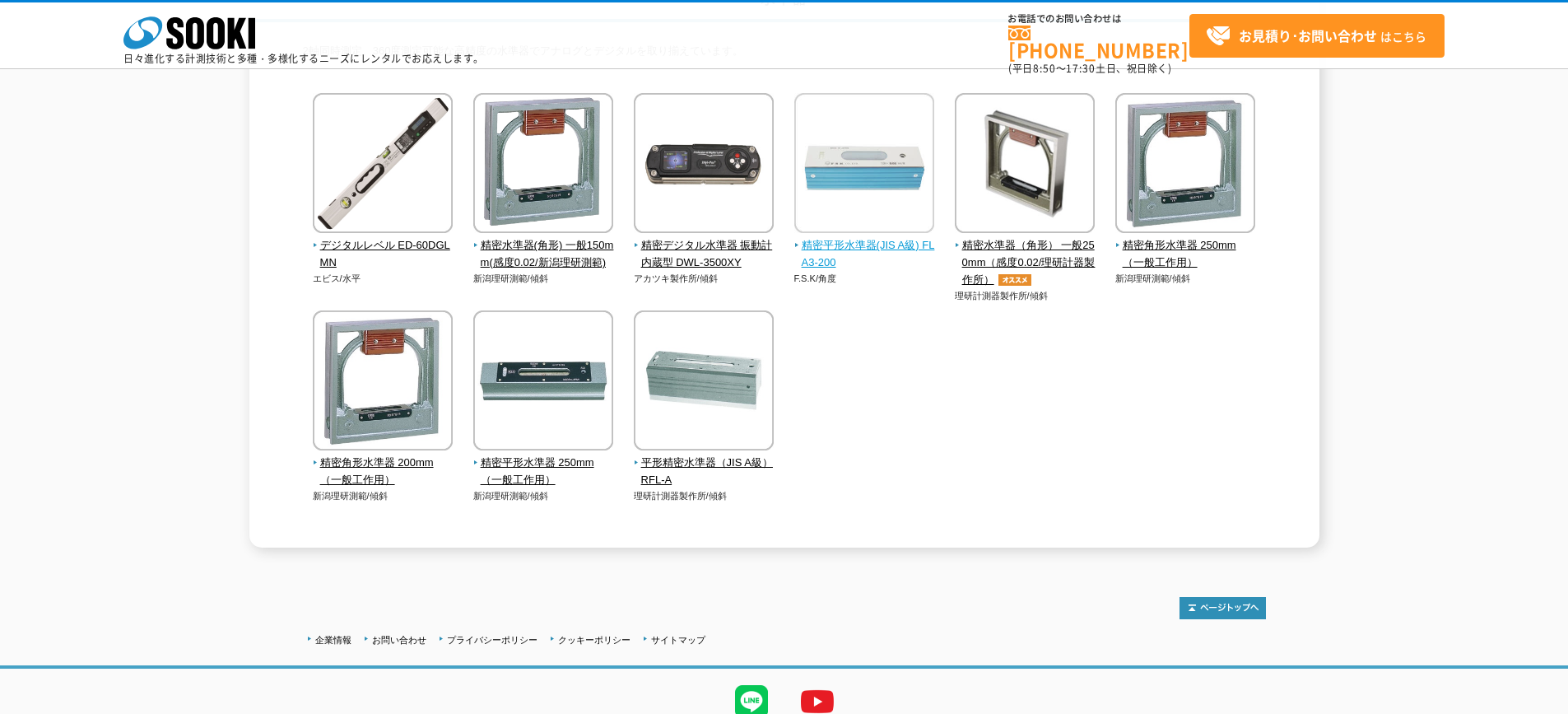
click at [872, 263] on span "精密平形水準器(JIS A級) FLA3-200" at bounding box center [864, 253] width 141 height 34
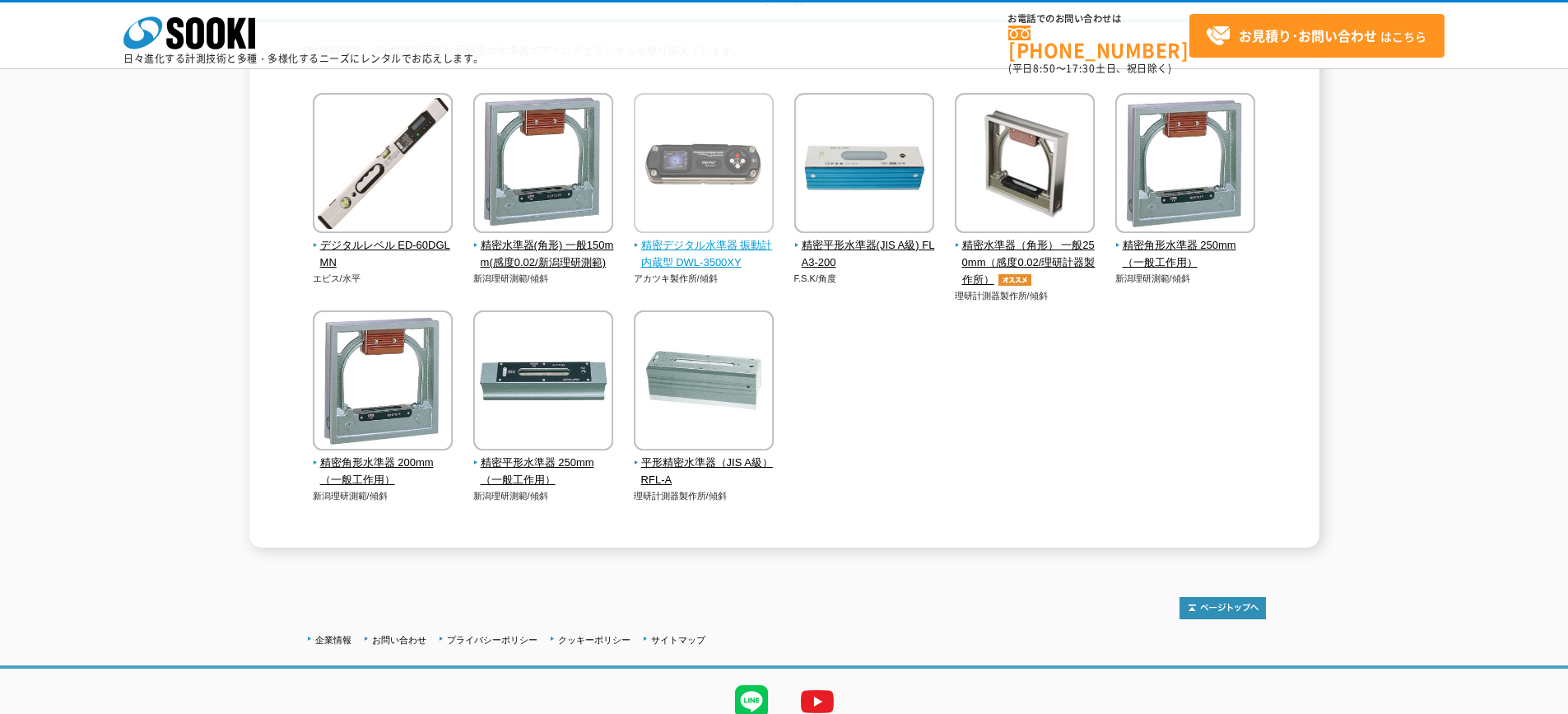
click at [676, 181] on img at bounding box center [703, 164] width 140 height 144
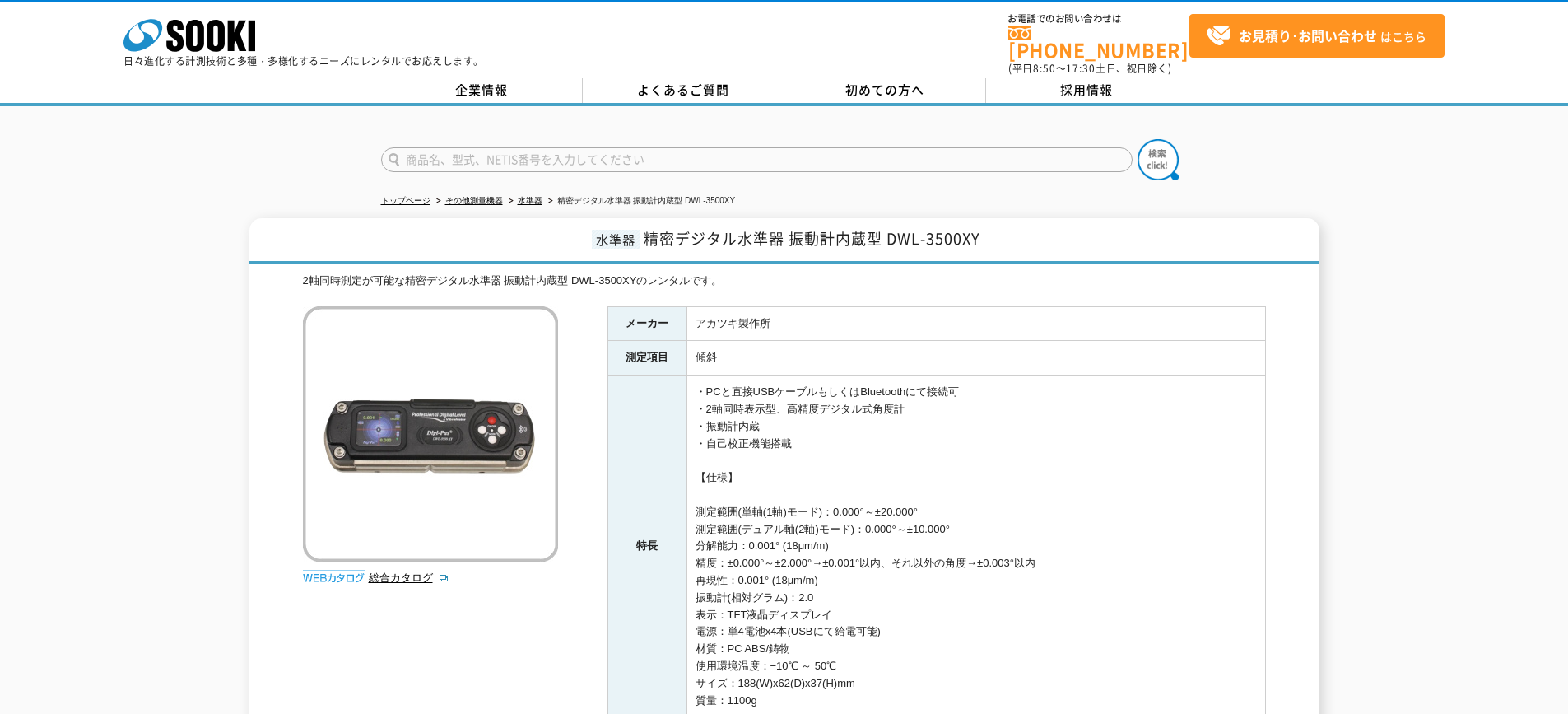
scroll to position [82, 0]
